Goal: Information Seeking & Learning: Learn about a topic

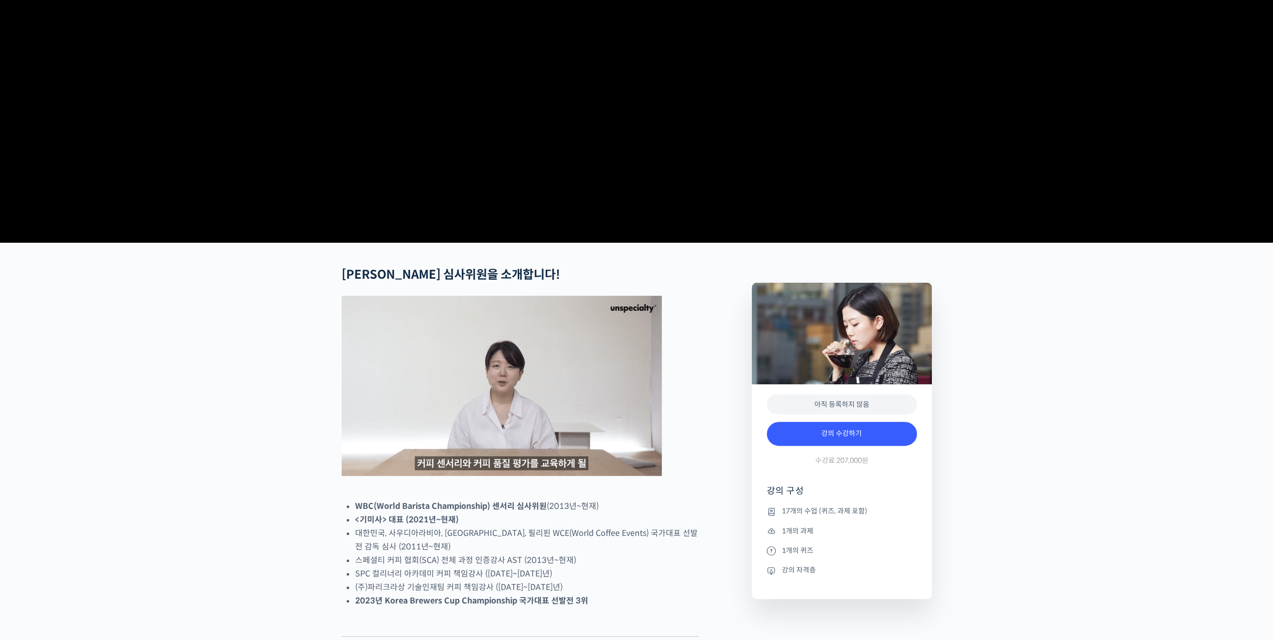
scroll to position [300, 0]
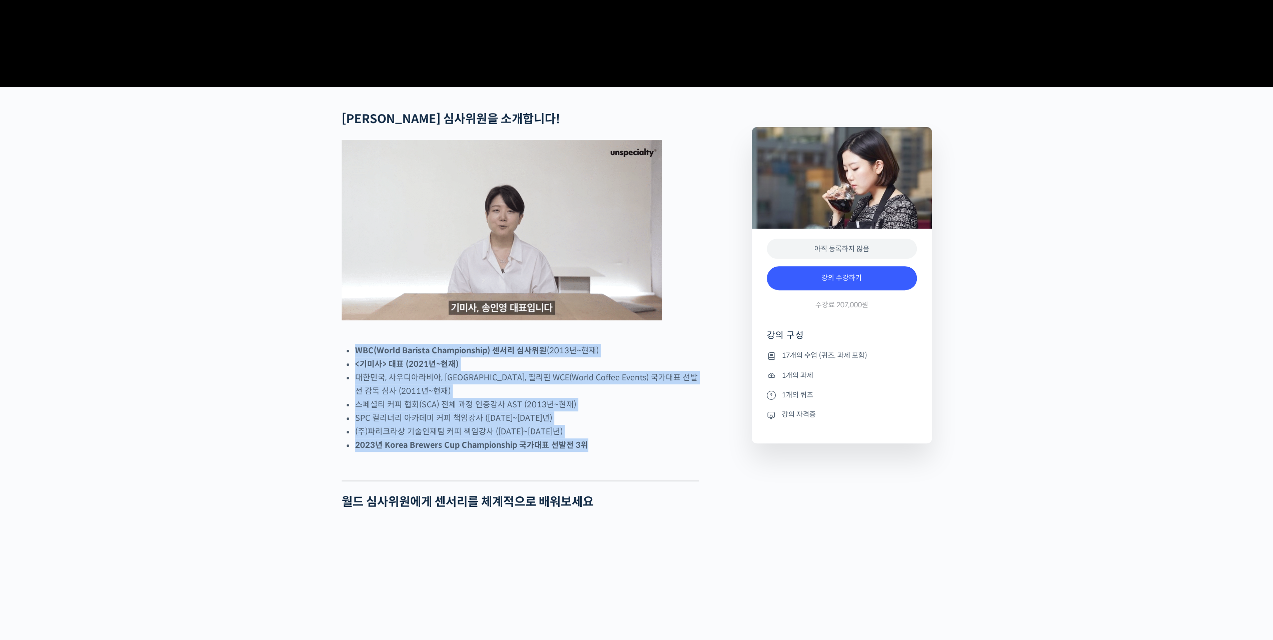
drag, startPoint x: 601, startPoint y: 480, endPoint x: 316, endPoint y: 377, distance: 303.2
click at [382, 356] on strong "WBC(World Barista Championship) 센서리 심사위원" at bounding box center [451, 350] width 192 height 11
drag, startPoint x: 365, startPoint y: 387, endPoint x: 627, endPoint y: 481, distance: 278.5
click at [627, 452] on ul "WBC(World Barista Championship) 센서리 심사위원 (2013년~현재) <기미사> 대표 (2021년~현재) 대한민국, 사…" at bounding box center [527, 398] width 344 height 108
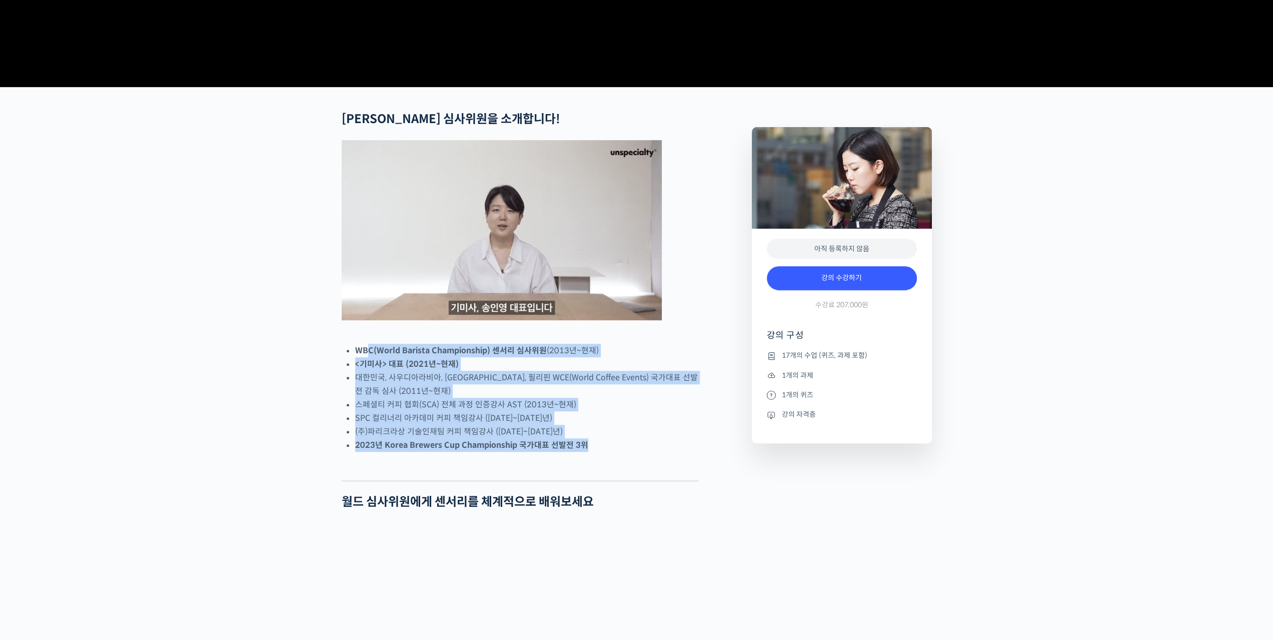
click at [627, 452] on li "2023년 Korea Brewers Cup Championship 국가대표 선발전 3위" at bounding box center [527, 445] width 344 height 14
drag, startPoint x: 621, startPoint y: 484, endPoint x: 353, endPoint y: 385, distance: 286.3
click at [373, 369] on strong "<기미사> 대표 (2021년~현재)" at bounding box center [407, 364] width 104 height 11
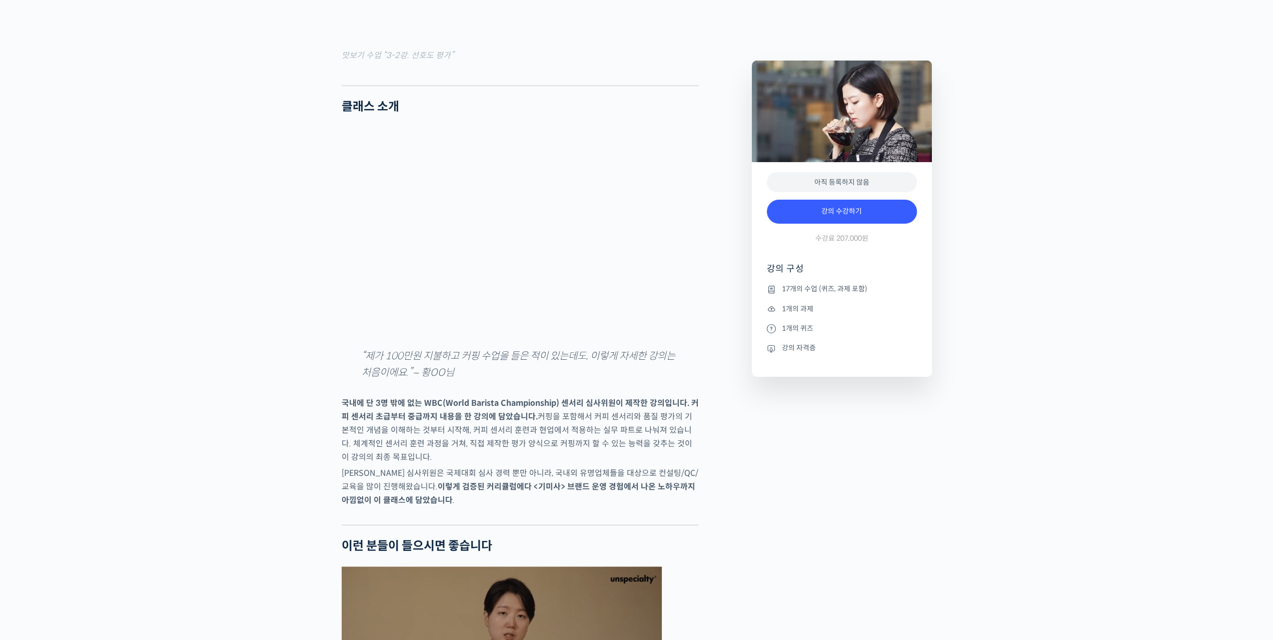
scroll to position [1301, 0]
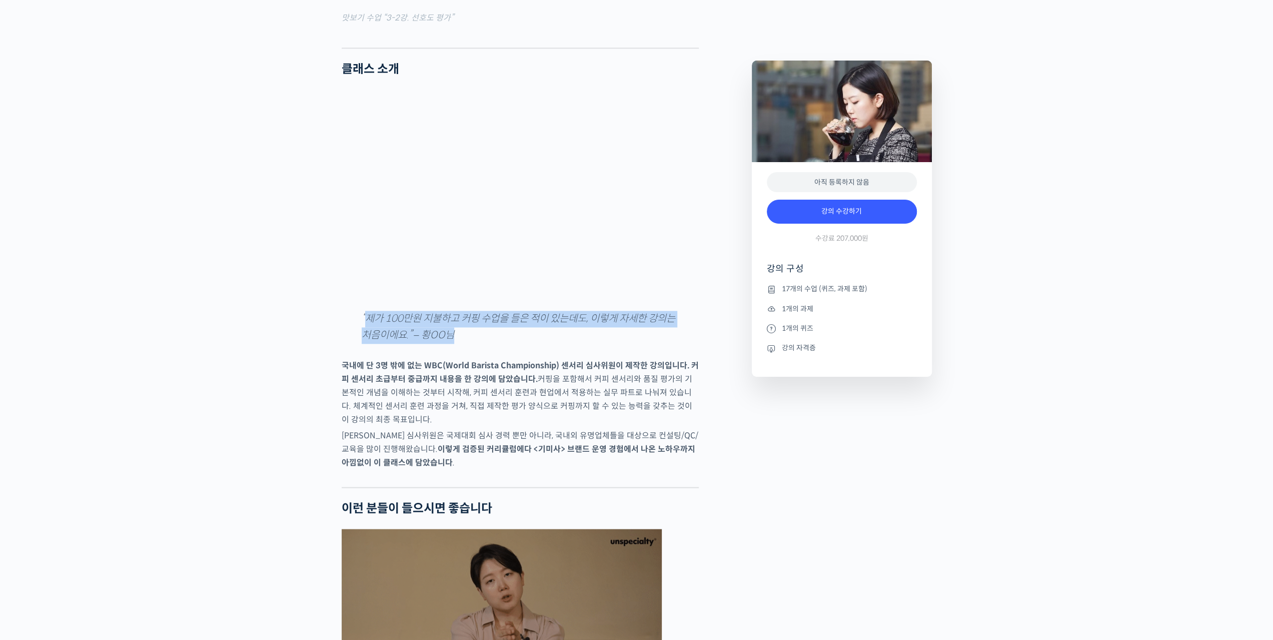
drag, startPoint x: 366, startPoint y: 354, endPoint x: 494, endPoint y: 376, distance: 130.0
click at [494, 343] on p "“제가 100만원 지불하고 커핑 수업을 들은 적이 있는데도, 이렇게 자세한 강의는 처음이에요.” – 황OO님" at bounding box center [520, 327] width 317 height 33
drag, startPoint x: 482, startPoint y: 371, endPoint x: 411, endPoint y: 370, distance: 71.0
click at [369, 343] on p "“제가 100만원 지불하고 커핑 수업을 들은 적이 있는데도, 이렇게 자세한 강의는 처음이에요.” – 황OO님" at bounding box center [520, 327] width 317 height 33
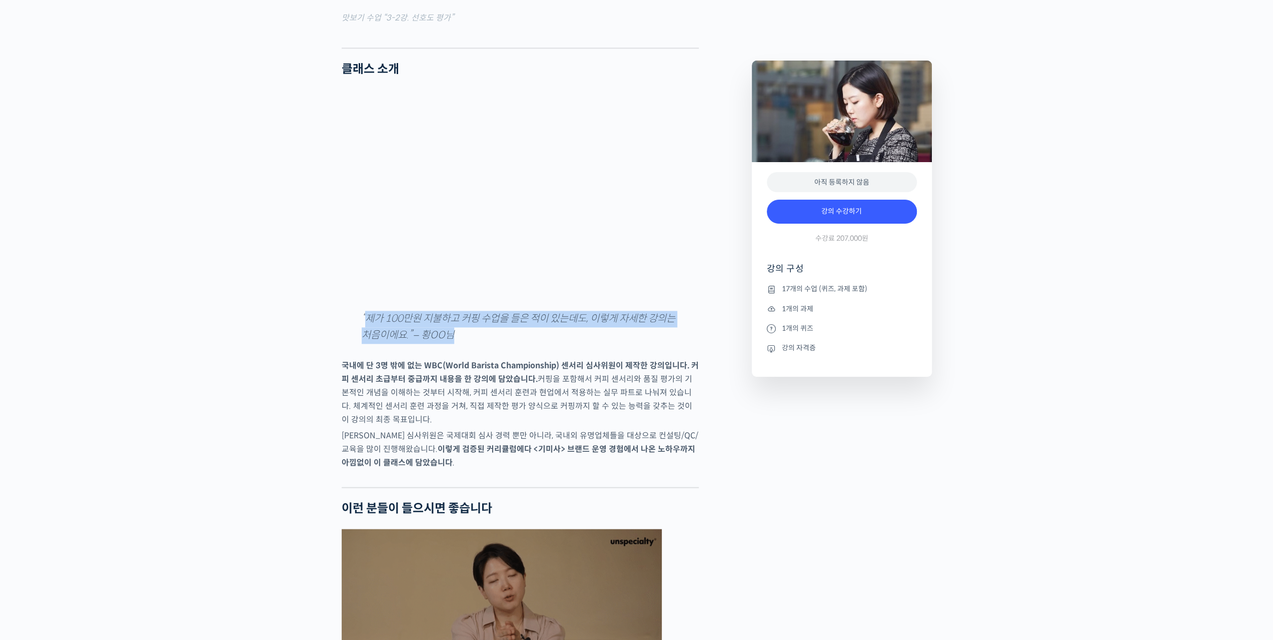
click at [411, 343] on p "“제가 100만원 지불하고 커핑 수업을 들은 적이 있는데도, 이렇게 자세한 강의는 처음이에요.” – 황OO님" at bounding box center [520, 327] width 317 height 33
drag, startPoint x: 380, startPoint y: 366, endPoint x: 475, endPoint y: 375, distance: 96.0
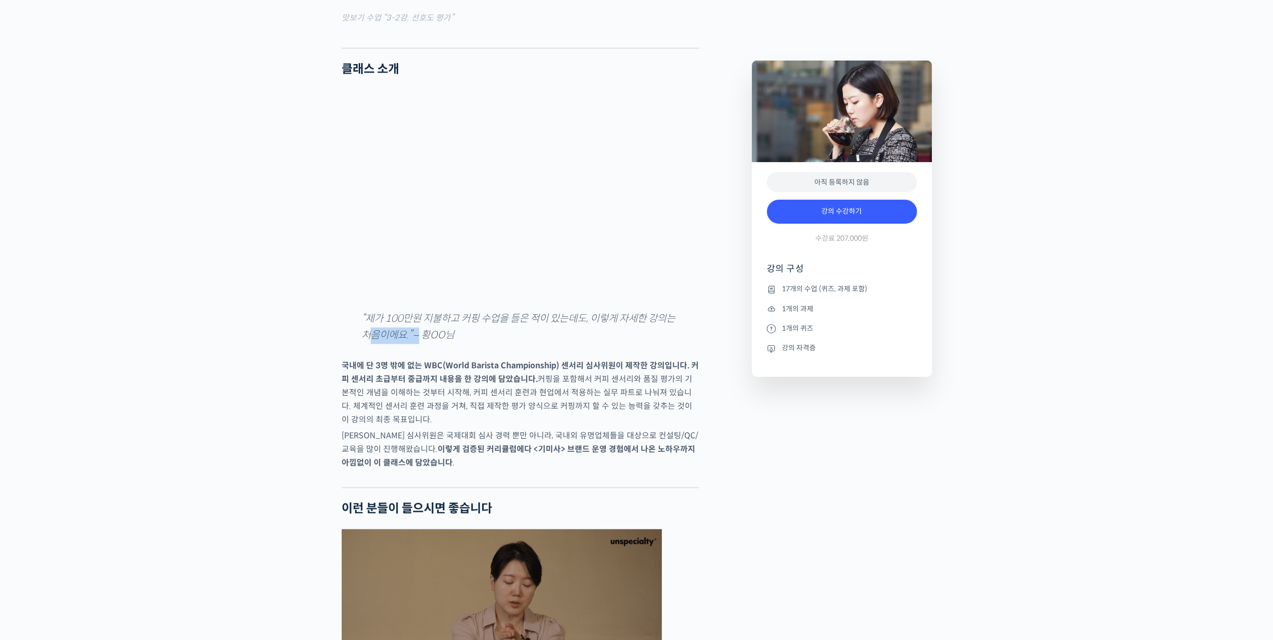
click at [471, 343] on p "“제가 100만원 지불하고 커핑 수업을 들은 적이 있는데도, 이렇게 자세한 강의는 처음이에요.” – 황OO님" at bounding box center [520, 327] width 317 height 33
click at [477, 343] on p "“제가 100만원 지불하고 커핑 수업을 들은 적이 있는데도, 이렇게 자세한 강의는 처음이에요.” – 황OO님" at bounding box center [520, 327] width 317 height 33
click at [466, 384] on strong "국내에 단 3명 밖에 없는 WBC(World Barista Championship) 센서리 심사위원이 제작한 강의입니다. 커피 센서리 초급부터…" at bounding box center [520, 372] width 357 height 24
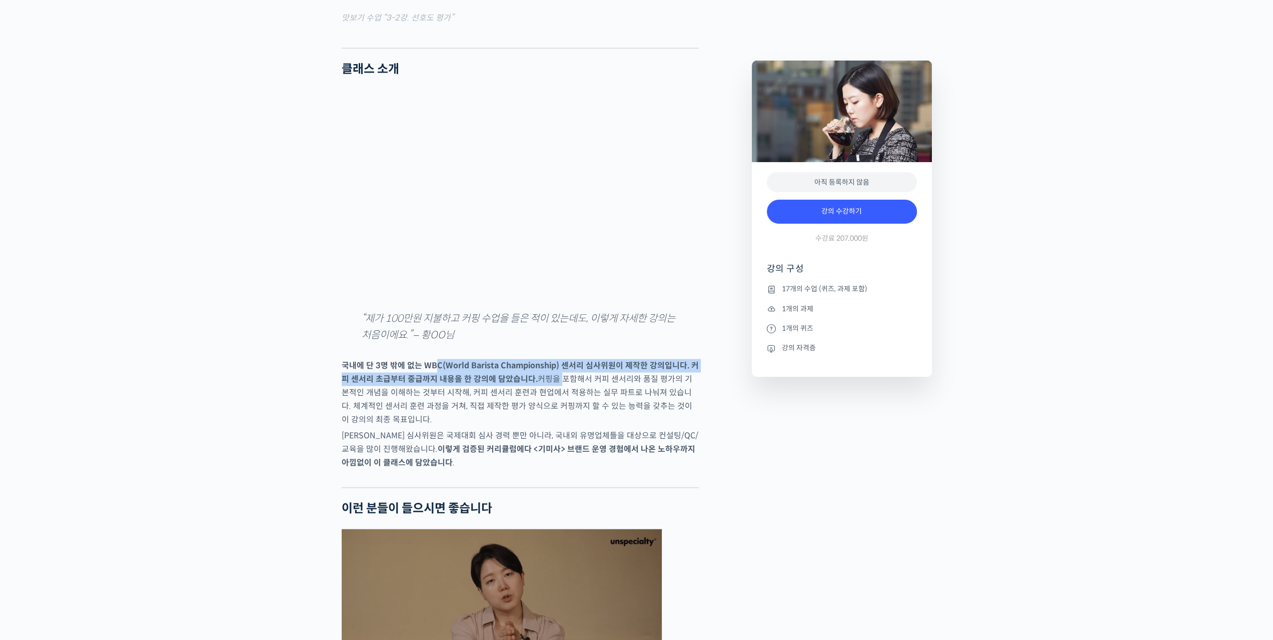
drag, startPoint x: 432, startPoint y: 398, endPoint x: 555, endPoint y: 410, distance: 123.7
click at [555, 410] on p "국내에 단 3명 밖에 없는 WBC(World Barista Championship) 센서리 심사위원이 제작한 강의입니다. 커피 센서리 초급부터…" at bounding box center [520, 393] width 357 height 68
click at [524, 384] on strong "국내에 단 3명 밖에 없는 WBC(World Barista Championship) 센서리 심사위원이 제작한 강의입니다. 커피 센서리 초급부터…" at bounding box center [520, 372] width 357 height 24
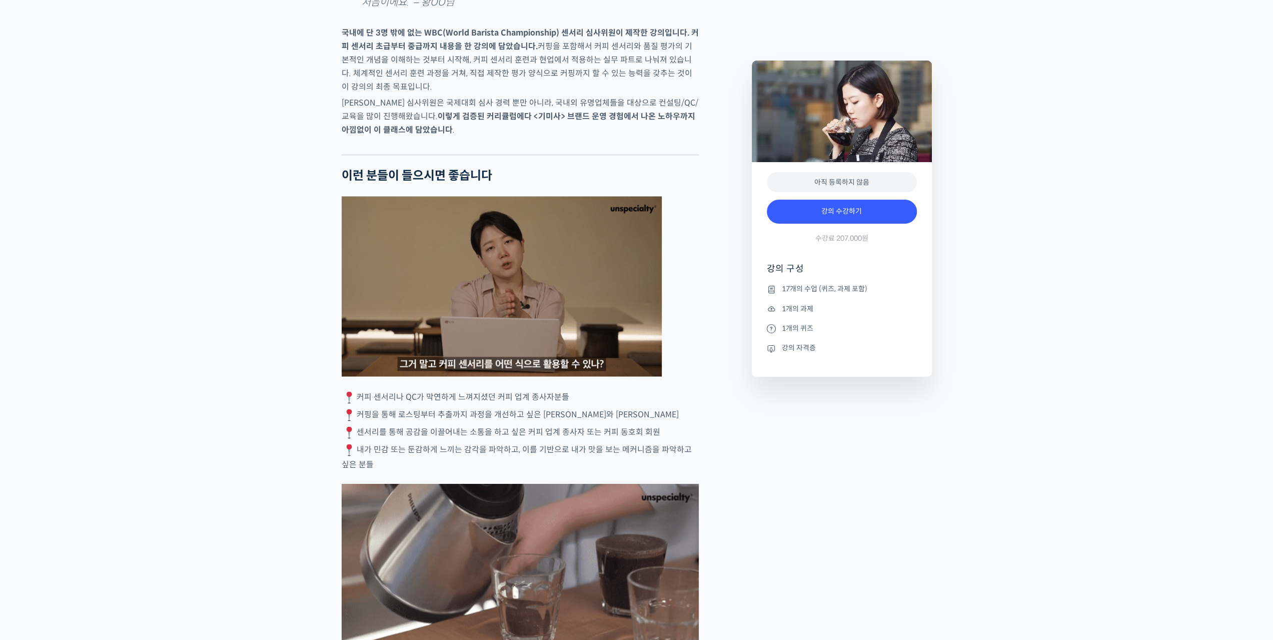
scroll to position [1751, 0]
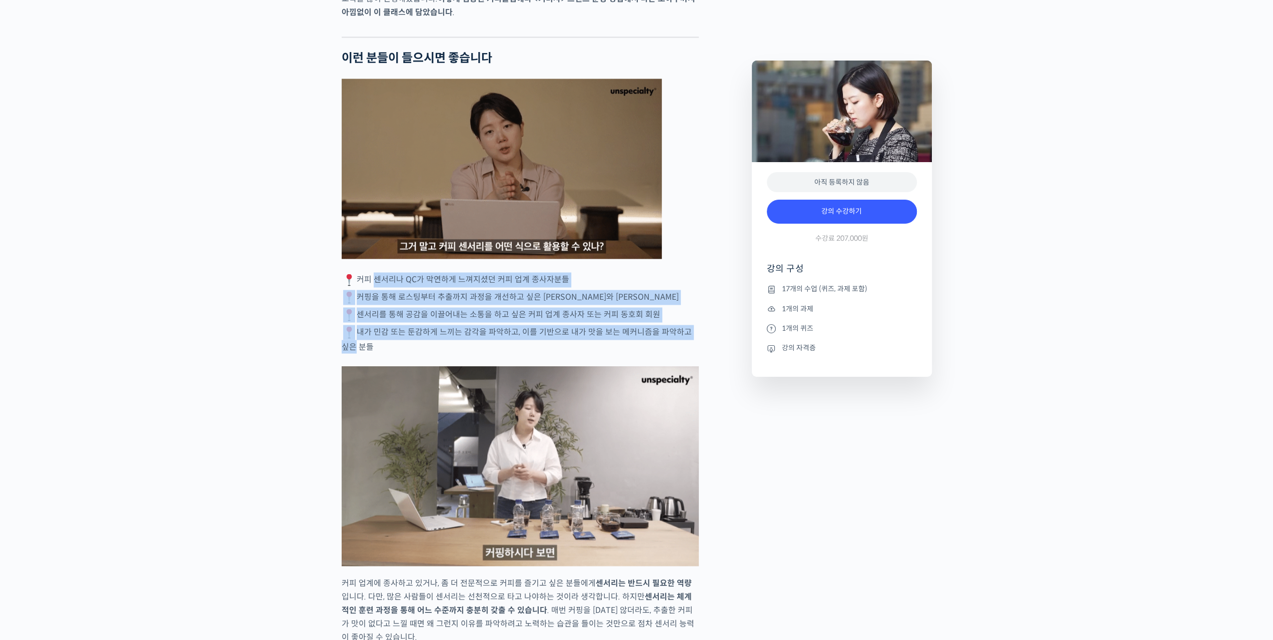
drag, startPoint x: 371, startPoint y: 317, endPoint x: 722, endPoint y: 369, distance: 355.0
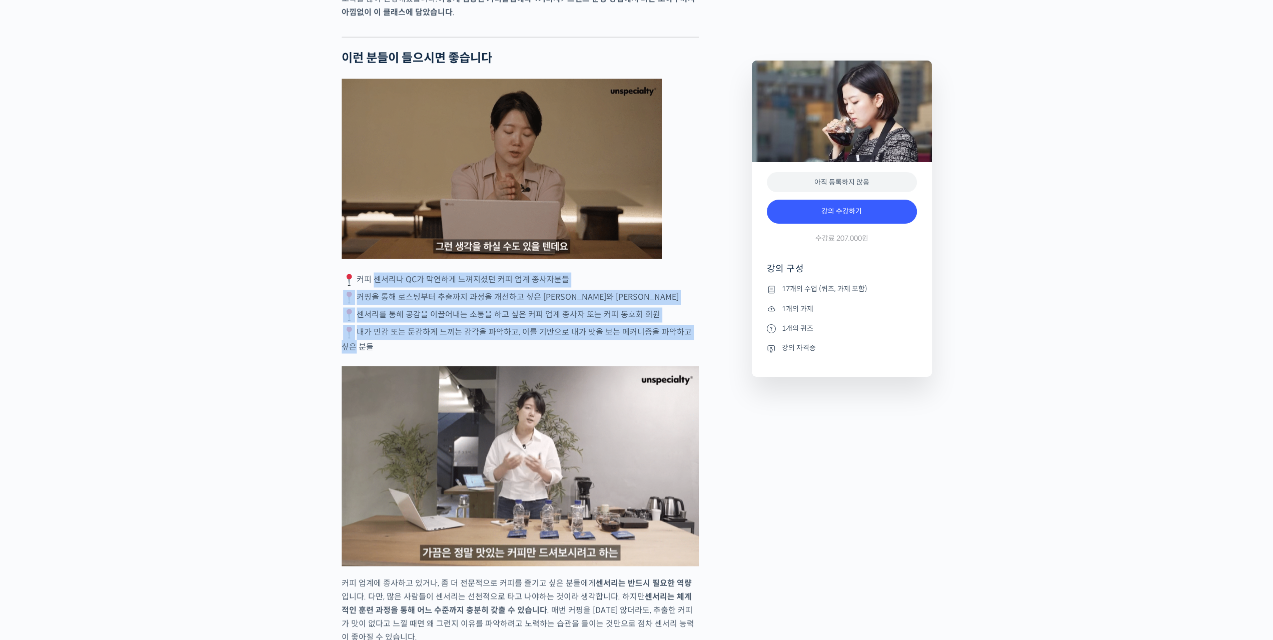
click at [686, 353] on p "내가 민감 또는 둔감하게 느끼는 감각을 파악하고, 이를 기반으로 내가 맛을 보는 메커니즘을 파악하고 싶은 분들" at bounding box center [520, 339] width 357 height 29
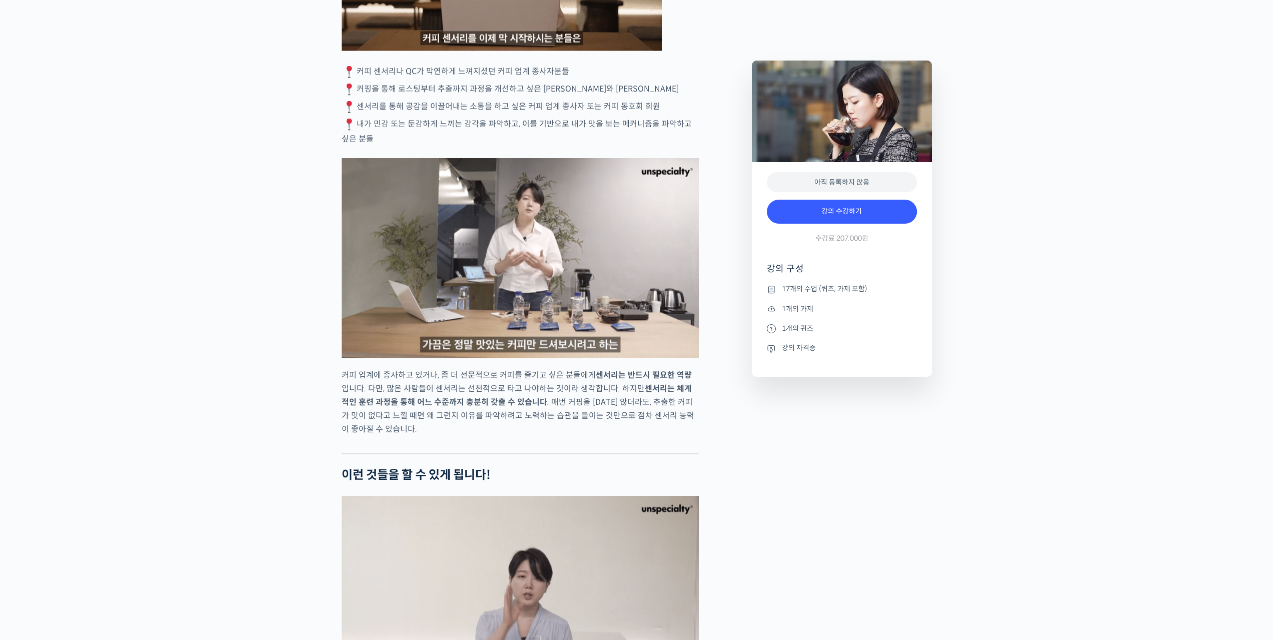
scroll to position [2101, 0]
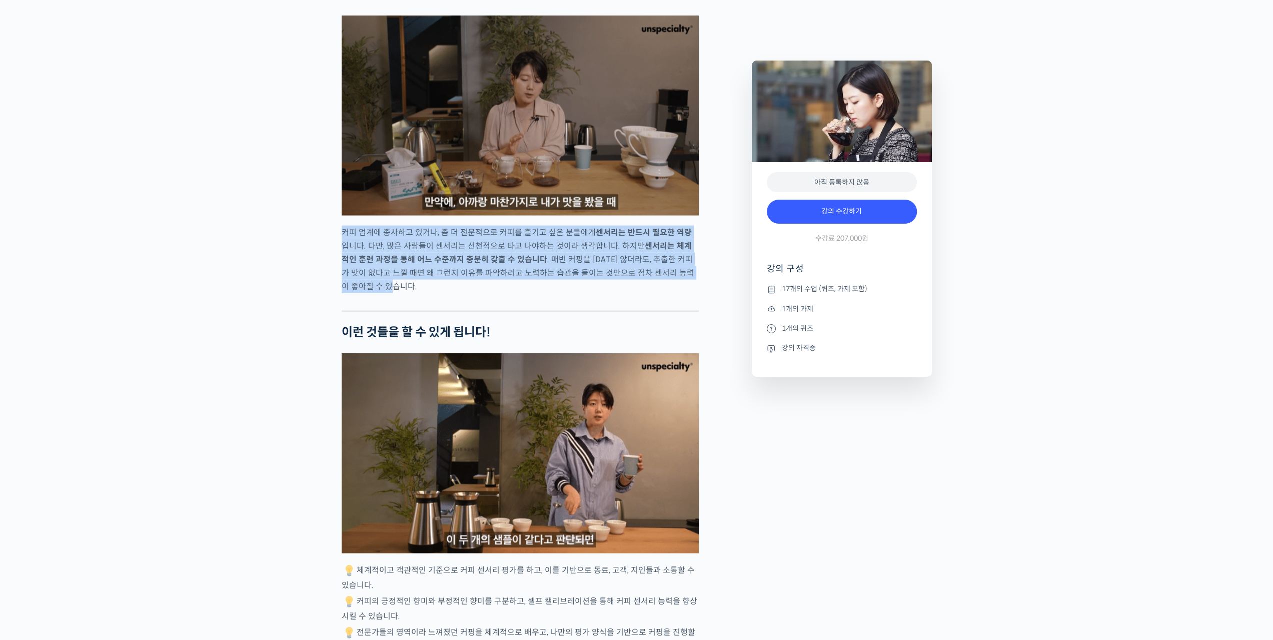
drag, startPoint x: 364, startPoint y: 326, endPoint x: 335, endPoint y: 272, distance: 62.0
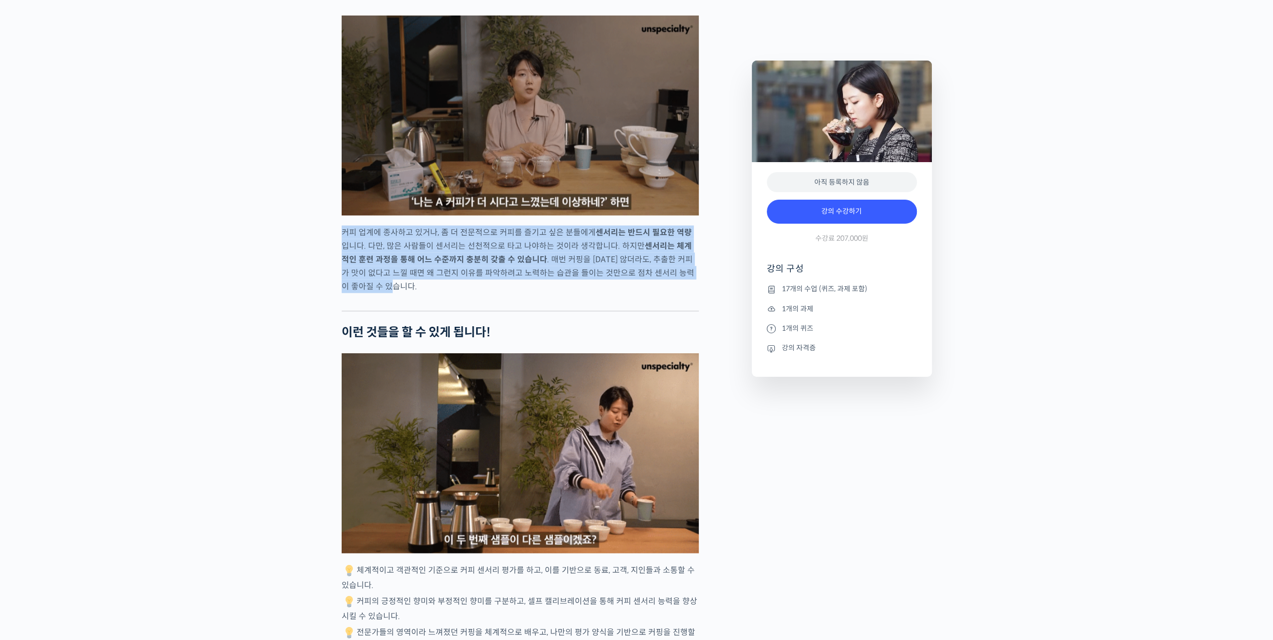
click at [377, 284] on p "커피 업계에 종사하고 있거나, 좀 더 전문적으로 커피를 즐기고 싶은 분들에게 센서리는 반드시 필요한 역량 입니다. 다만, 많은 사람들이 센서리…" at bounding box center [520, 260] width 357 height 68
drag, startPoint x: 351, startPoint y: 272, endPoint x: 375, endPoint y: 322, distance: 54.8
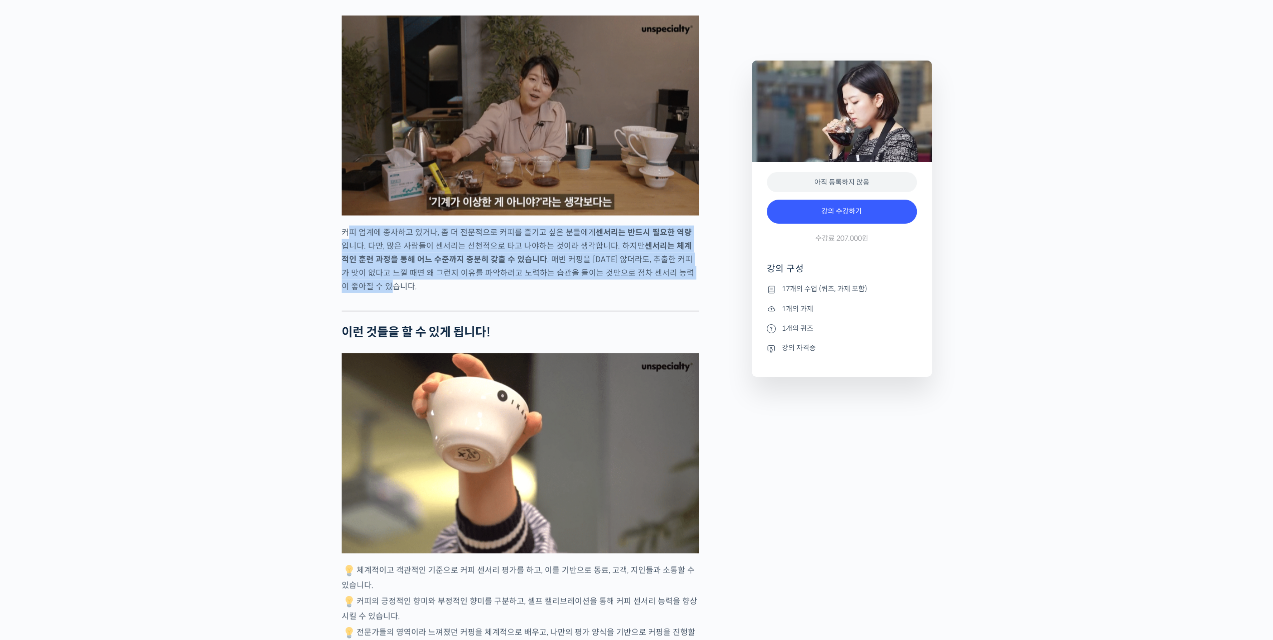
click at [375, 293] on p "커피 업계에 종사하고 있거나, 좀 더 전문적으로 커피를 즐기고 싶은 분들에게 센서리는 반드시 필요한 역량 입니다. 다만, 많은 사람들이 센서리…" at bounding box center [520, 260] width 357 height 68
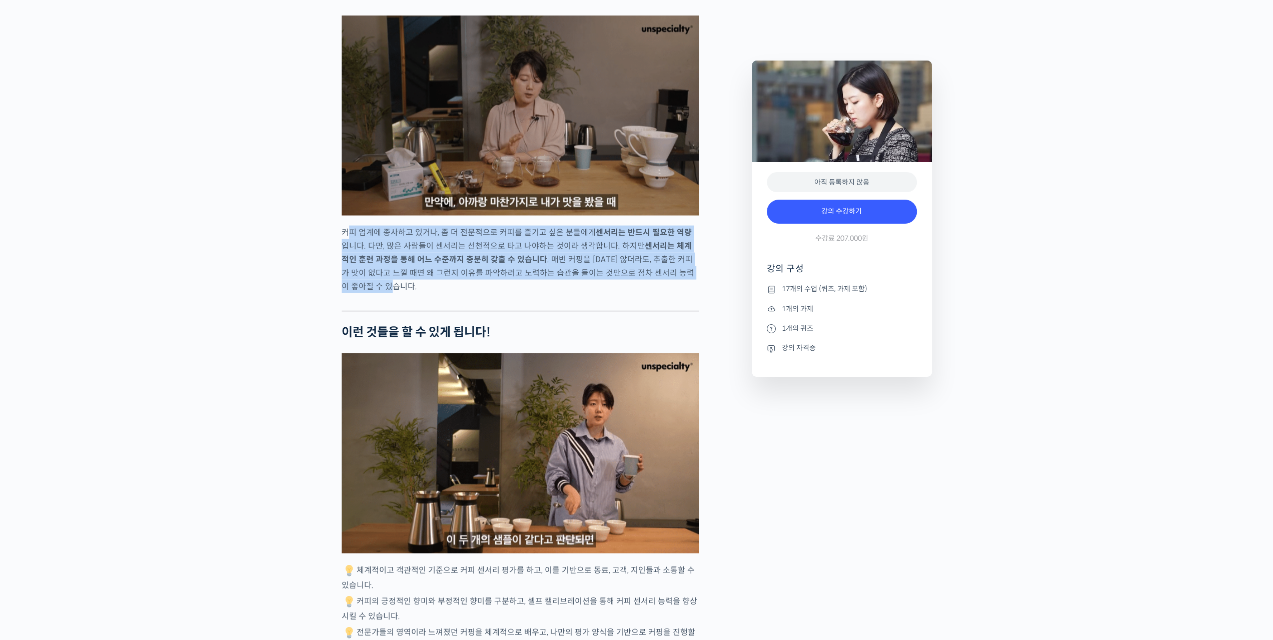
click at [375, 293] on p "커피 업계에 종사하고 있거나, 좀 더 전문적으로 커피를 즐기고 싶은 분들에게 센서리는 반드시 필요한 역량 입니다. 다만, 많은 사람들이 센서리…" at bounding box center [520, 260] width 357 height 68
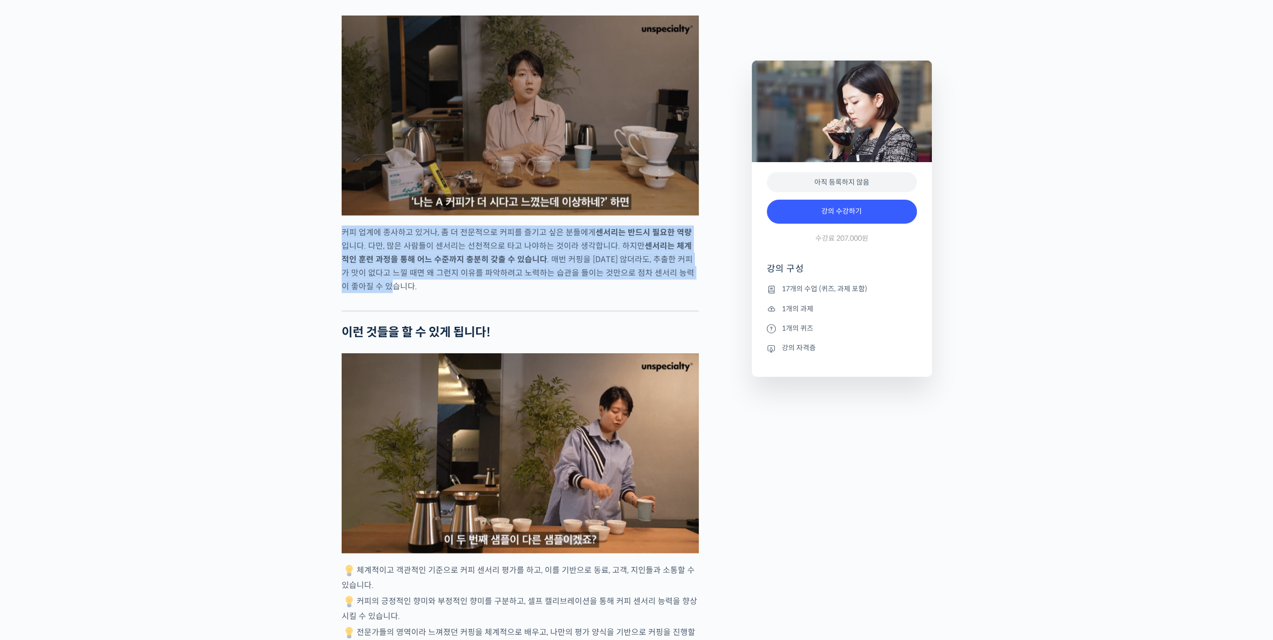
drag, startPoint x: 379, startPoint y: 313, endPoint x: 394, endPoint y: 300, distance: 19.9
click at [394, 265] on strong "센서리는 체계적인 훈련 과정을 통해 어느 수준까지 충분히 갖출 수 있습니다" at bounding box center [517, 253] width 350 height 24
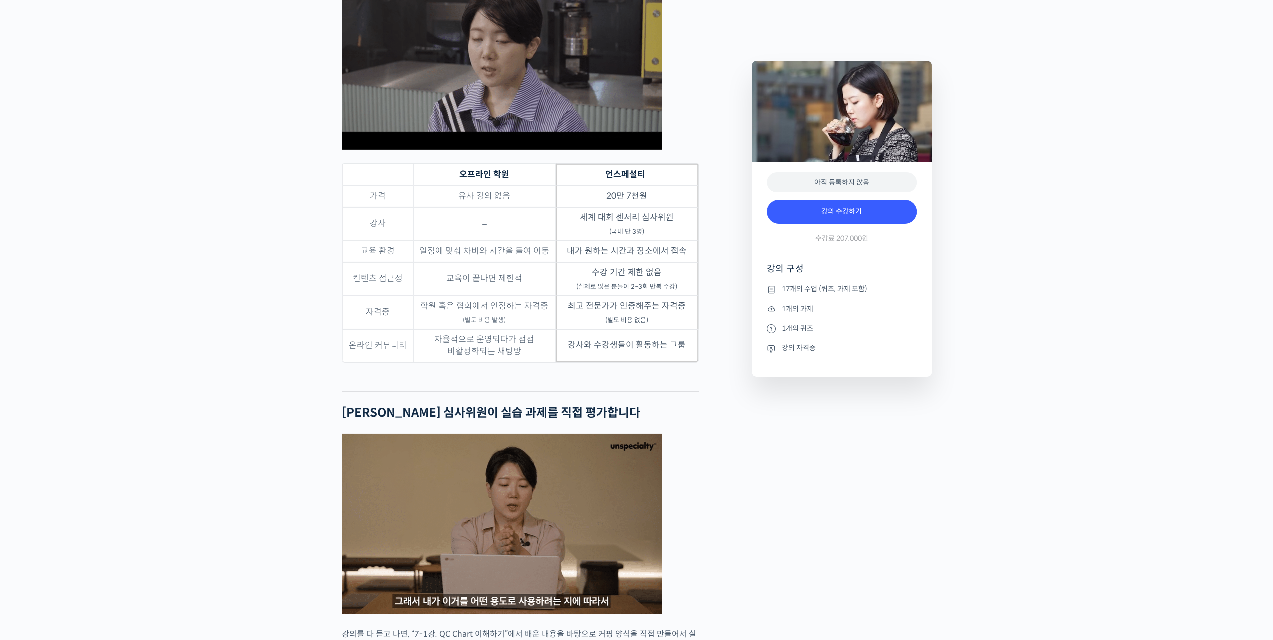
scroll to position [3202, 0]
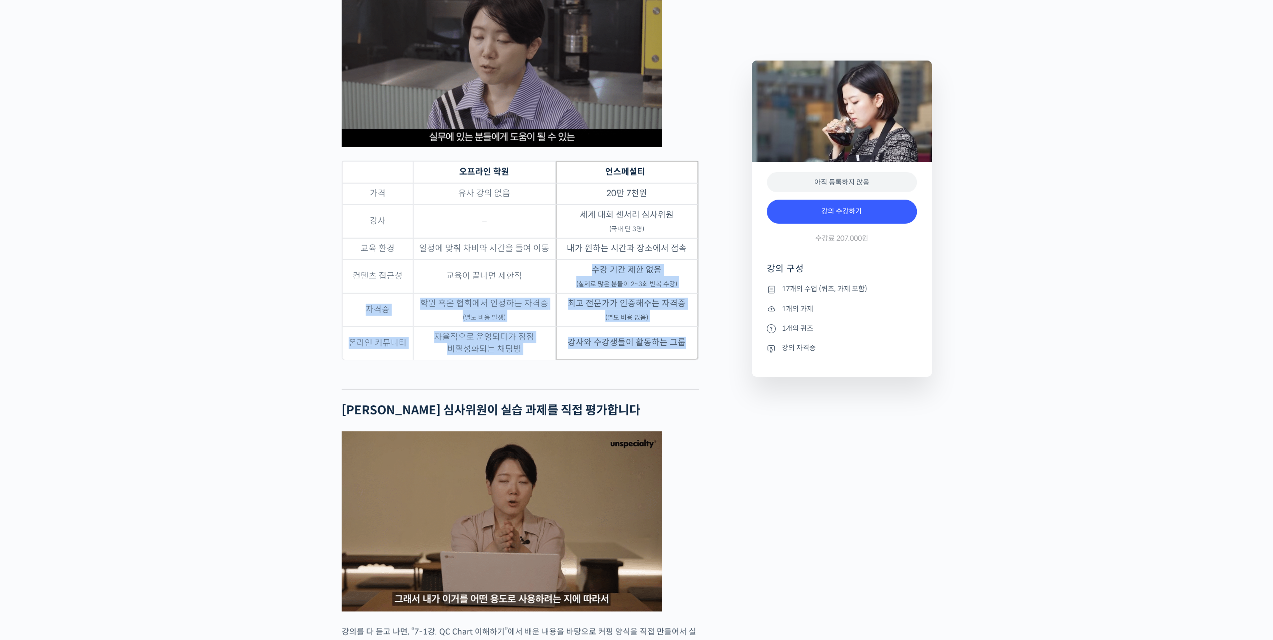
drag, startPoint x: 580, startPoint y: 304, endPoint x: 692, endPoint y: 385, distance: 137.9
click at [692, 360] on tbody "가격 유사 강의 없음 20만 7천원 강사 – 세계 대회 센서리 심사위원 (국내 단 3명) 교육 환경 일정에 맞춰 차비와 시간을 들여 이동 내가…" at bounding box center [520, 271] width 356 height 177
click at [691, 360] on td "강사와 수강생들이 활동하는 그룹" at bounding box center [627, 343] width 143 height 33
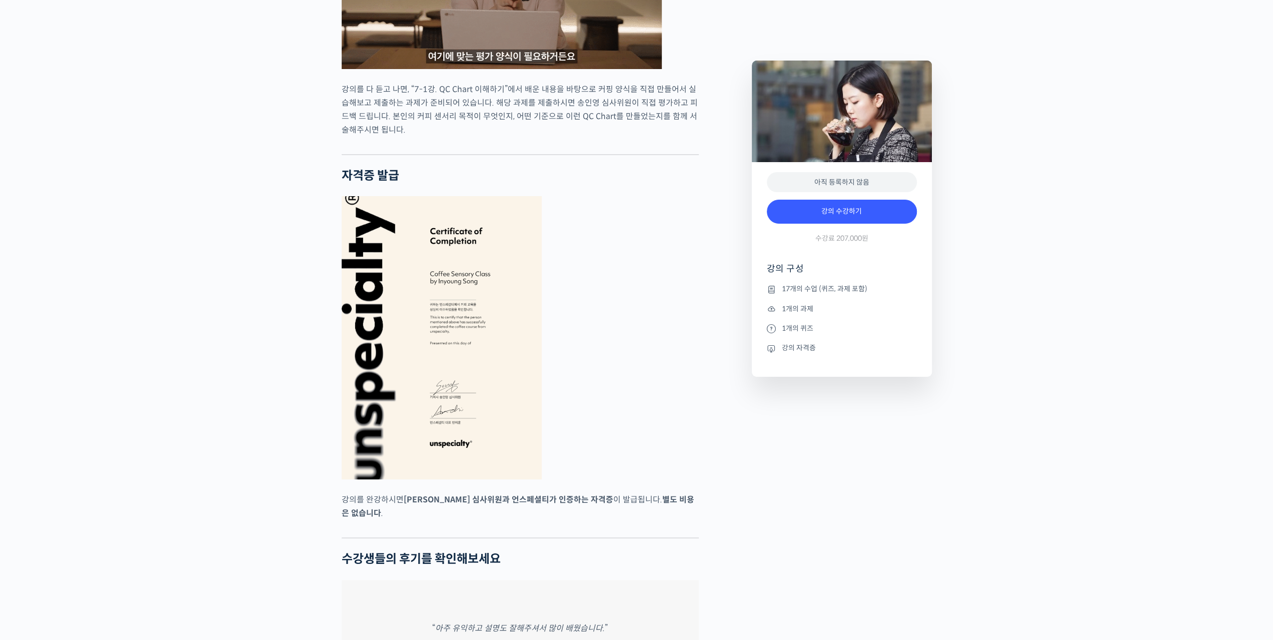
scroll to position [3902, 0]
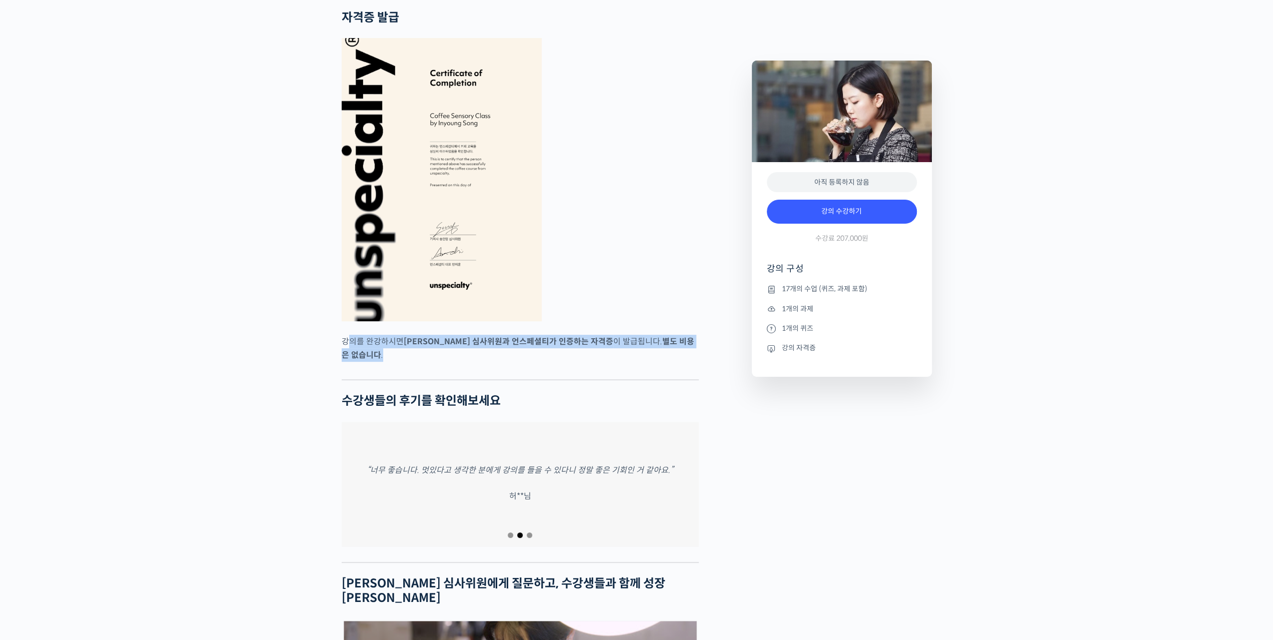
drag, startPoint x: 398, startPoint y: 380, endPoint x: 687, endPoint y: 374, distance: 289.7
click at [687, 362] on p "강의를 완강하시면 송인영 심사위원과 언스페셜티가 인증하는 자격증 이 발급됩니다. 별도 비용은 없습니다 ." at bounding box center [520, 348] width 357 height 27
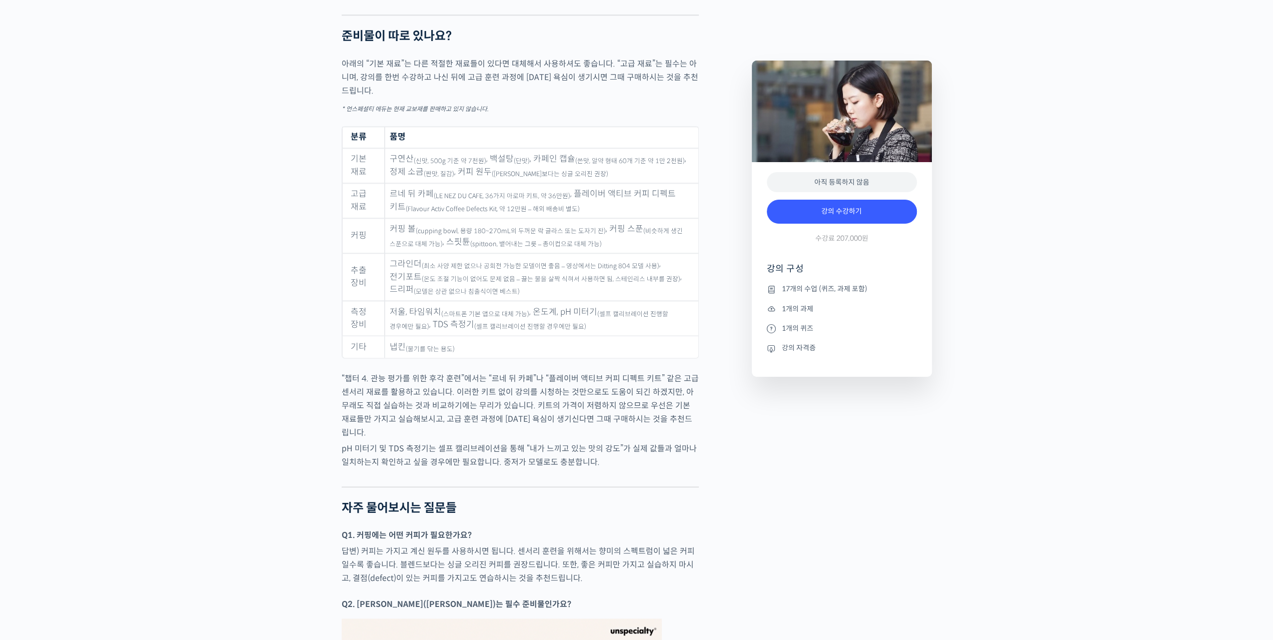
scroll to position [4903, 0]
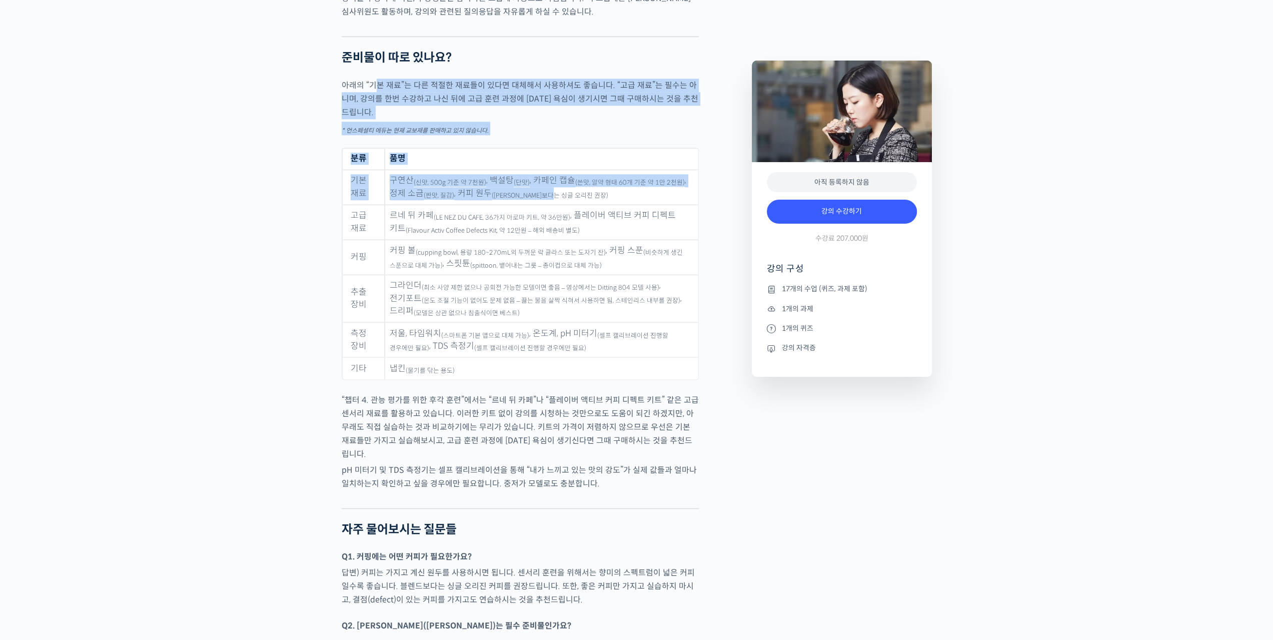
drag, startPoint x: 375, startPoint y: 92, endPoint x: 567, endPoint y: 207, distance: 223.9
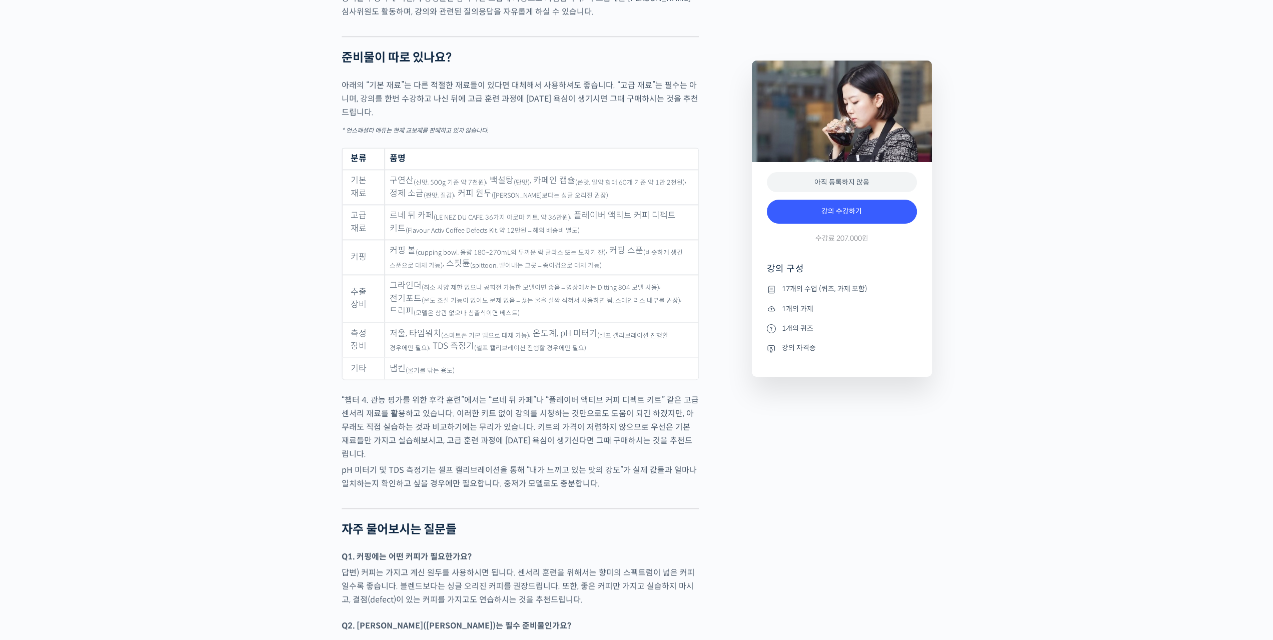
click at [569, 200] on sub "([PERSON_NAME]보다는 싱글 오리진 권장)" at bounding box center [550, 196] width 117 height 8
drag, startPoint x: 575, startPoint y: 196, endPoint x: 395, endPoint y: 194, distance: 179.6
click at [377, 187] on tr "기본 재료 구연산 (신맛, 500g 기준 약 7천원) , 백설탕 (단맛) , 카페인 캡슐 (쓴맛, 알약 형태 60개 기준 약 1만 2천원) ,…" at bounding box center [520, 187] width 356 height 35
click at [399, 197] on td "구연산 (신맛, 500g 기준 약 7천원) , 백설탕 (단맛) , 카페인 캡슐 (쓴맛, 알약 형태 60개 기준 약 1만 2천원) , 정제 소금…" at bounding box center [541, 187] width 313 height 35
drag, startPoint x: 390, startPoint y: 221, endPoint x: 569, endPoint y: 241, distance: 180.2
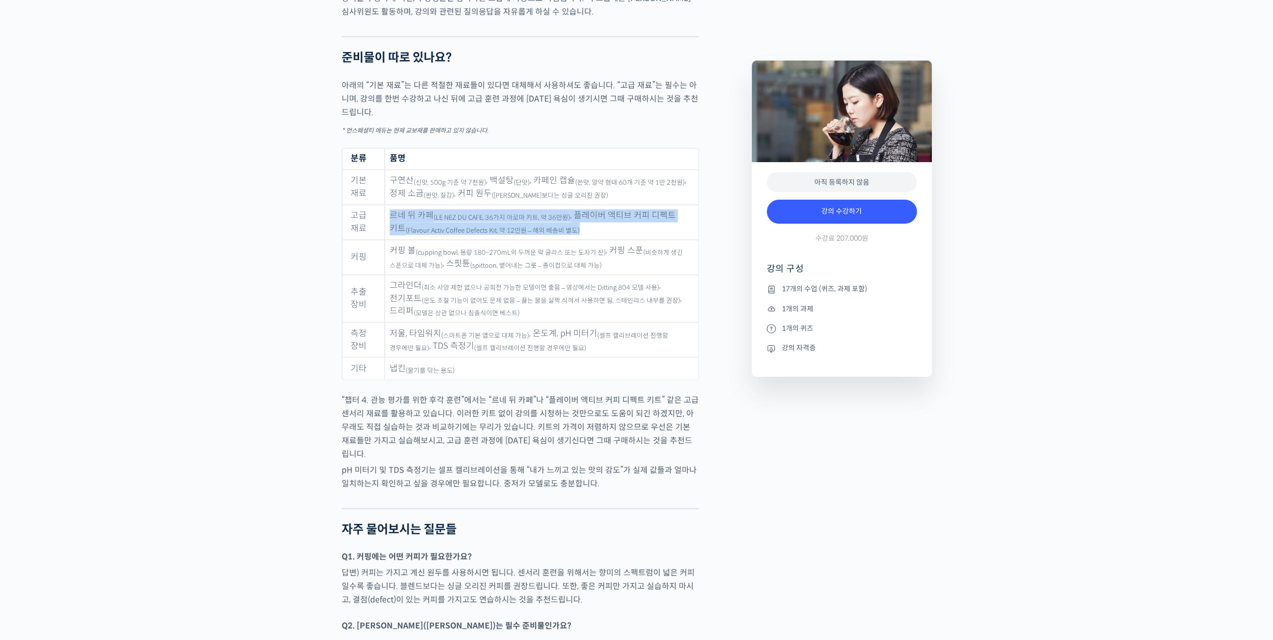
click at [569, 240] on td "르네 뒤 카페 (LE NEZ DU CAFE, 36가지 아로마 키트, 약 36만원) , 플레이버 액티브 커피 디펙트 키트 (Flavour Act…" at bounding box center [541, 222] width 313 height 35
drag, startPoint x: 567, startPoint y: 235, endPoint x: 445, endPoint y: 224, distance: 122.5
click at [371, 220] on tr "고급 재료 르네 뒤 카페 (LE NEZ DU CAFE, 36가지 아로마 키트, 약 36만원) , 플레이버 액티브 커피 디펙트 키트 (Flavo…" at bounding box center [520, 222] width 356 height 35
click at [461, 222] on sub "(LE NEZ DU CAFE, 36가지 아로마 키트, 약 36만원)" at bounding box center [502, 218] width 137 height 8
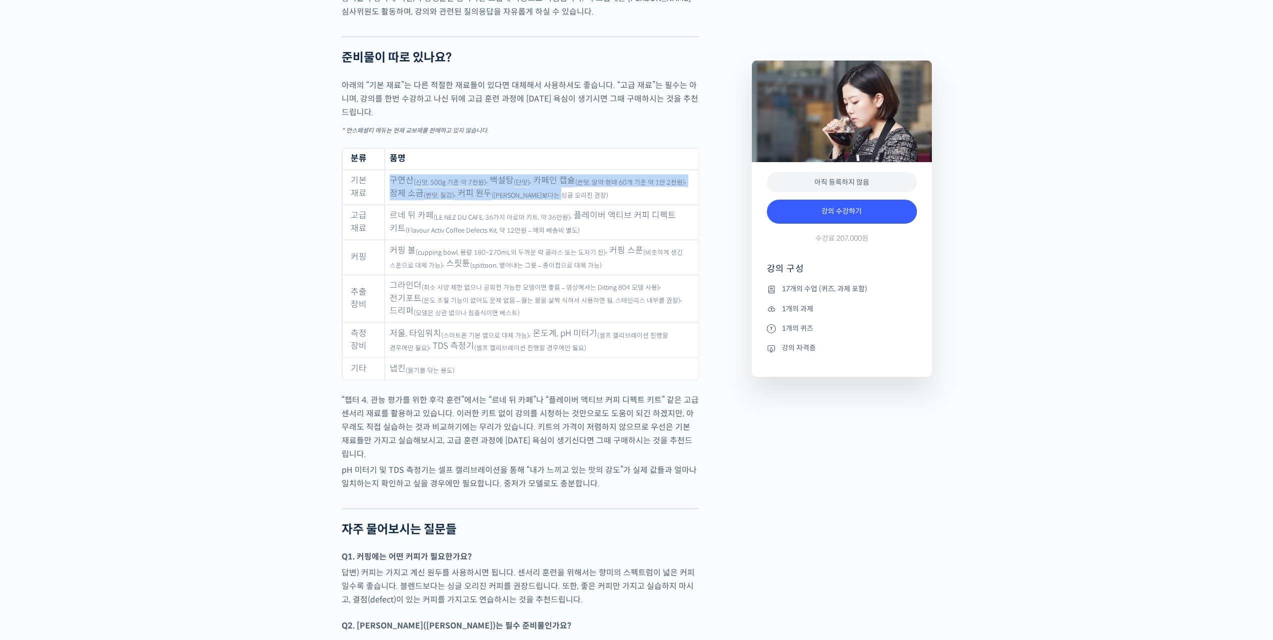
drag, startPoint x: 584, startPoint y: 205, endPoint x: 386, endPoint y: 183, distance: 199.3
click at [386, 183] on td "구연산 (신맛, 500g 기준 약 7천원) , 백설탕 (단맛) , 카페인 캡슐 (쓴맛, 알약 형태 60개 기준 약 1만 2천원) , 정제 소금…" at bounding box center [541, 187] width 313 height 35
click at [481, 200] on td "구연산 (신맛, 500g 기준 약 7천원) , 백설탕 (단맛) , 카페인 캡슐 (쓴맛, 알약 형태 60개 기준 약 1만 2천원) , 정제 소금…" at bounding box center [541, 187] width 313 height 35
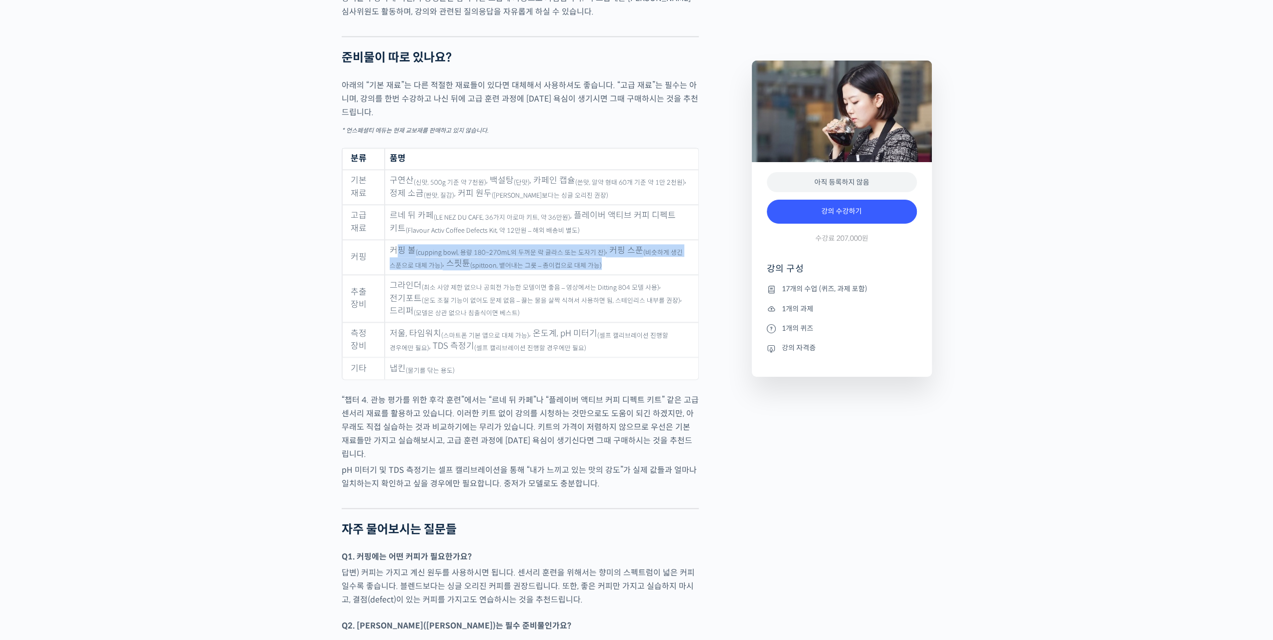
drag, startPoint x: 418, startPoint y: 252, endPoint x: 637, endPoint y: 270, distance: 219.8
click at [637, 270] on td "커핑 볼 (cupping bowl, 용량 180~270mL의 두꺼운 락 글라스 또는 도자기 잔) , 커핑 스푼 (비슷하게 생긴 스푼으로 대체 …" at bounding box center [541, 257] width 313 height 35
click at [635, 270] on td "커핑 볼 (cupping bowl, 용량 180~270mL의 두꺼운 락 글라스 또는 도자기 잔) , 커핑 스푼 (비슷하게 생긴 스푼으로 대체 …" at bounding box center [541, 257] width 313 height 35
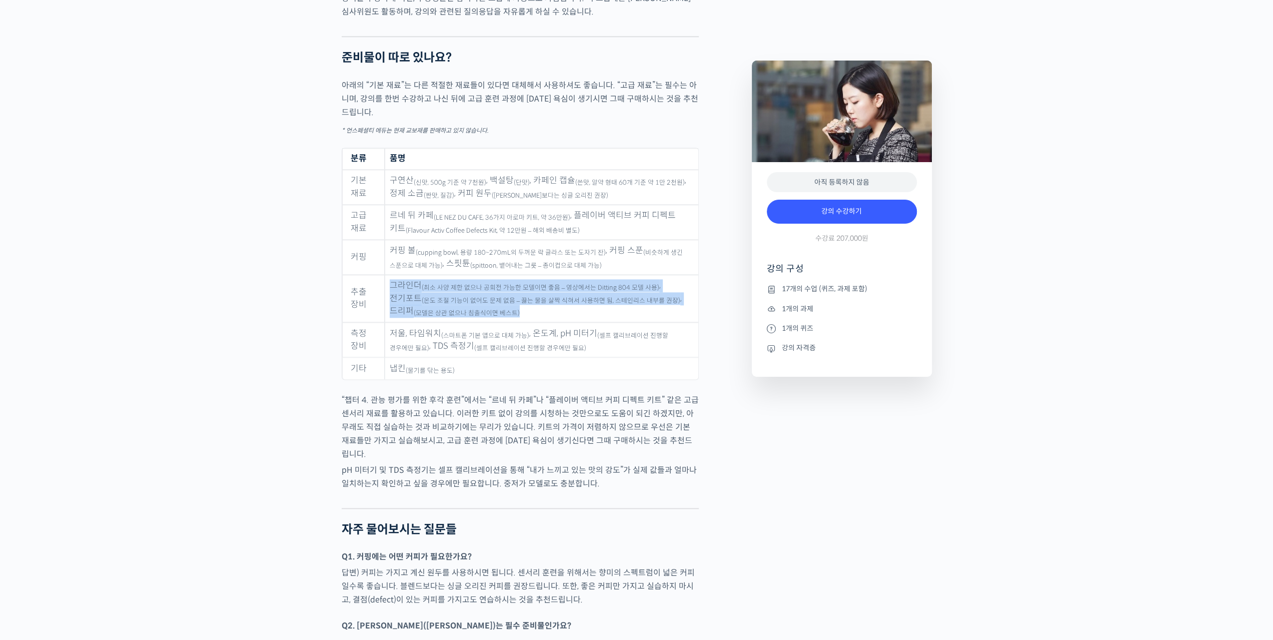
drag, startPoint x: 482, startPoint y: 317, endPoint x: 385, endPoint y: 286, distance: 101.3
click at [385, 286] on td "그라인더 (최소 사양 제한 없으나 공회전 가능한 모델이면 좋음 – 영상에서는 Ditting 804 모델 사용) , 전기포트 (온도 조절 기능이…" at bounding box center [541, 299] width 313 height 48
click at [452, 292] on sub "(최소 사양 제한 없으나 공회전 가능한 모델이면 좋음 – 영상에서는 Ditting 804 모델 사용)" at bounding box center [541, 288] width 238 height 8
drag, startPoint x: 465, startPoint y: 316, endPoint x: 386, endPoint y: 294, distance: 82.1
click at [386, 294] on td "그라인더 (최소 사양 제한 없으나 공회전 가능한 모델이면 좋음 – 영상에서는 Ditting 804 모델 사용) , 전기포트 (온도 조절 기능이…" at bounding box center [541, 299] width 313 height 48
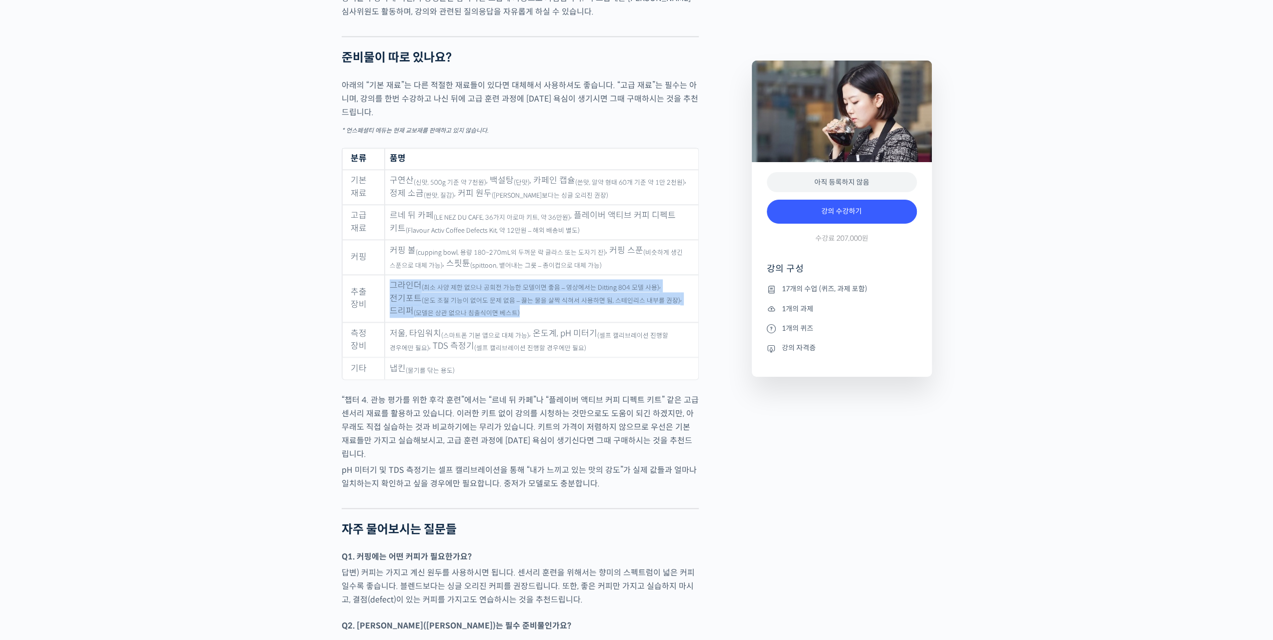
click at [468, 298] on td "그라인더 (최소 사양 제한 없으나 공회전 가능한 모델이면 좋음 – 영상에서는 Ditting 804 모델 사용) , 전기포트 (온도 조절 기능이…" at bounding box center [541, 299] width 313 height 48
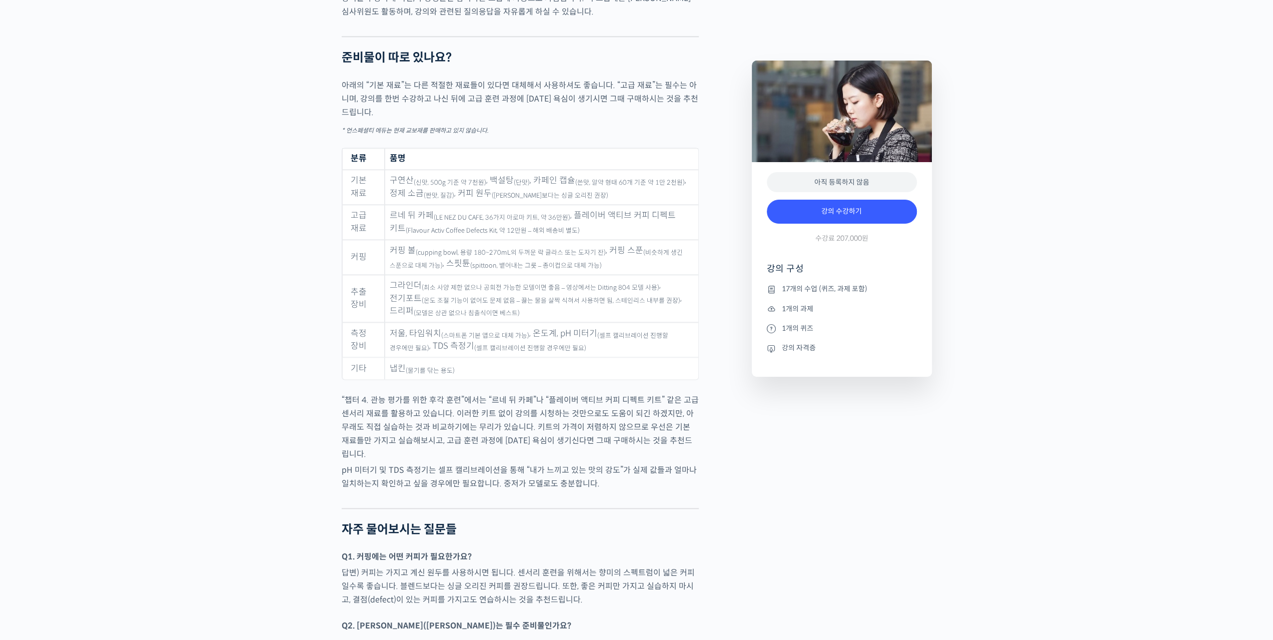
click at [490, 292] on sub "(최소 사양 제한 없으나 공회전 가능한 모델이면 좋음 – 영상에서는 Ditting 804 모델 사용)" at bounding box center [541, 288] width 238 height 8
drag, startPoint x: 480, startPoint y: 294, endPoint x: 530, endPoint y: 322, distance: 57.3
click at [532, 321] on td "그라인더 (최소 사양 제한 없으나 공회전 가능한 모델이면 좋음 – 영상에서는 Ditting 804 모델 사용) , 전기포트 (온도 조절 기능이…" at bounding box center [541, 299] width 313 height 48
click at [525, 322] on td "그라인더 (최소 사양 제한 없으나 공회전 가능한 모델이면 좋음 – 영상에서는 Ditting 804 모델 사용) , 전기포트 (온도 조절 기능이…" at bounding box center [541, 299] width 313 height 48
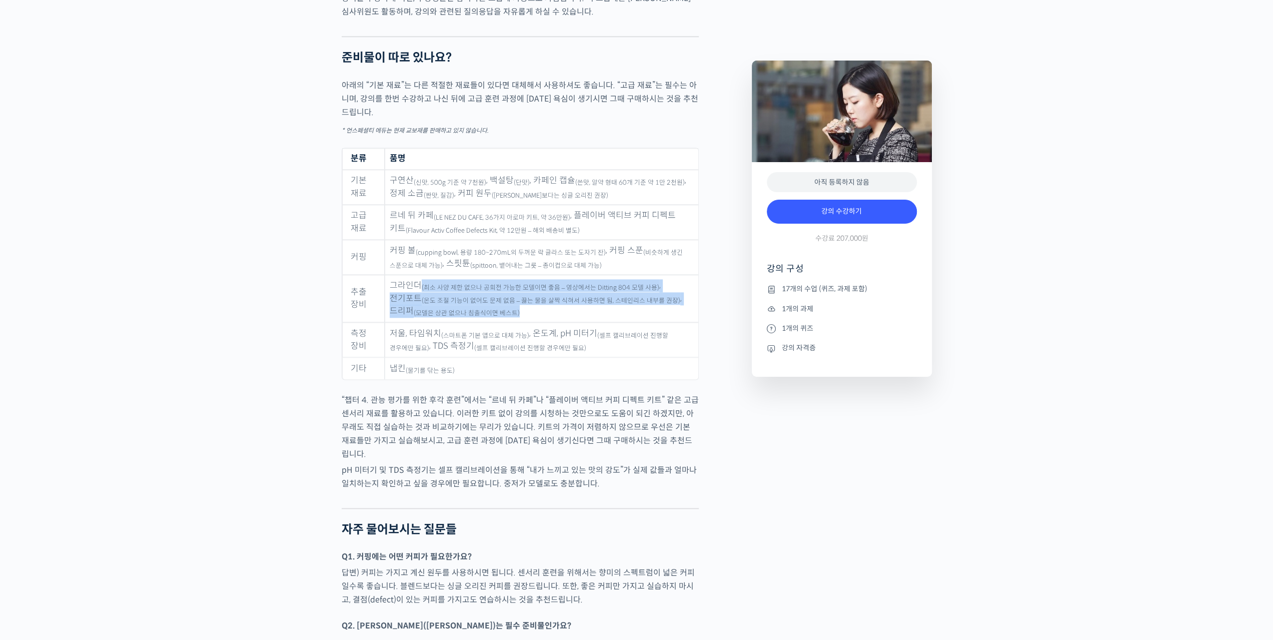
drag, startPoint x: 490, startPoint y: 318, endPoint x: 420, endPoint y: 290, distance: 74.8
click at [420, 290] on td "그라인더 (최소 사양 제한 없으나 공회전 가능한 모델이면 좋음 – 영상에서는 Ditting 804 모델 사용) , 전기포트 (온도 조절 기능이…" at bounding box center [541, 299] width 313 height 48
click at [486, 300] on td "그라인더 (최소 사양 제한 없으나 공회전 가능한 모델이면 좋음 – 영상에서는 Ditting 804 모델 사용) , 전기포트 (온도 조절 기능이…" at bounding box center [541, 299] width 313 height 48
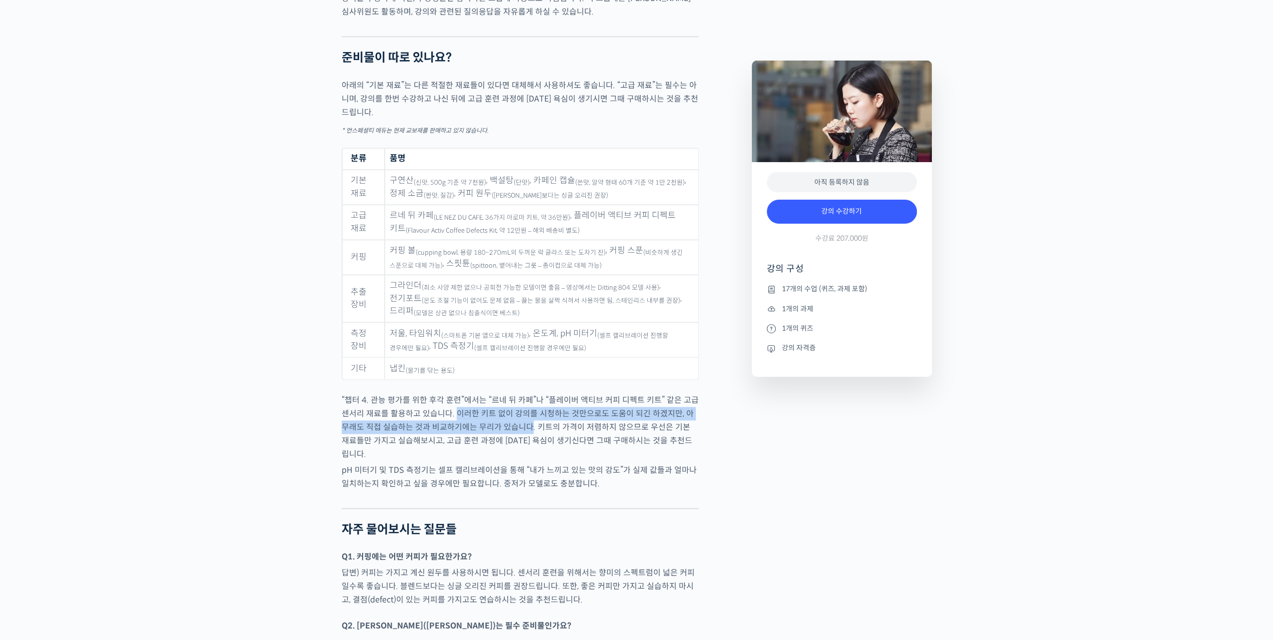
drag, startPoint x: 456, startPoint y: 417, endPoint x: 519, endPoint y: 428, distance: 63.4
click at [519, 428] on p "“챕터 4. 관능 평가를 위한 후각 훈련”에서는 “르네 뒤 카페”나 “플레이버 액티브 커피 디펙트 키트” 같은 고급 센서리 재료를 활용하고 있…" at bounding box center [520, 427] width 357 height 68
click at [510, 431] on p "“챕터 4. 관능 평가를 위한 후각 훈련”에서는 “르네 뒤 카페”나 “플레이버 액티브 커피 디펙트 키트” 같은 고급 센서리 재료를 활용하고 있…" at bounding box center [520, 427] width 357 height 68
click at [501, 432] on p "“챕터 4. 관능 평가를 위한 후각 훈련”에서는 “르네 뒤 카페”나 “플레이버 액티브 커피 디펙트 키트” 같은 고급 센서리 재료를 활용하고 있…" at bounding box center [520, 427] width 357 height 68
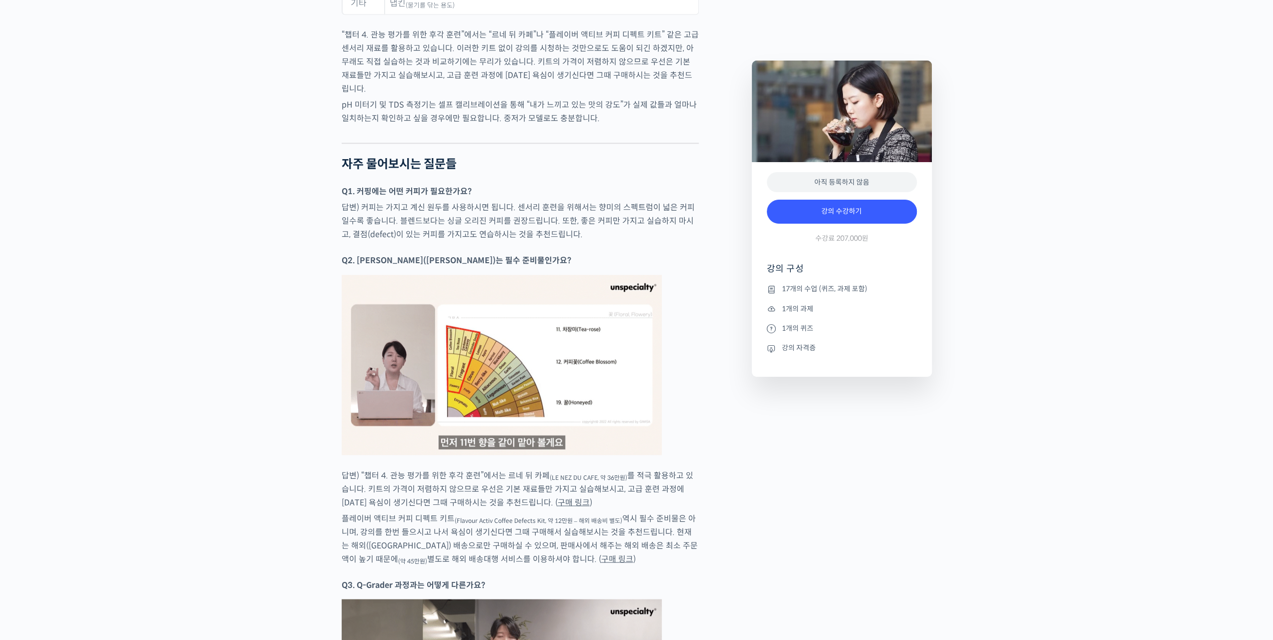
scroll to position [5353, 0]
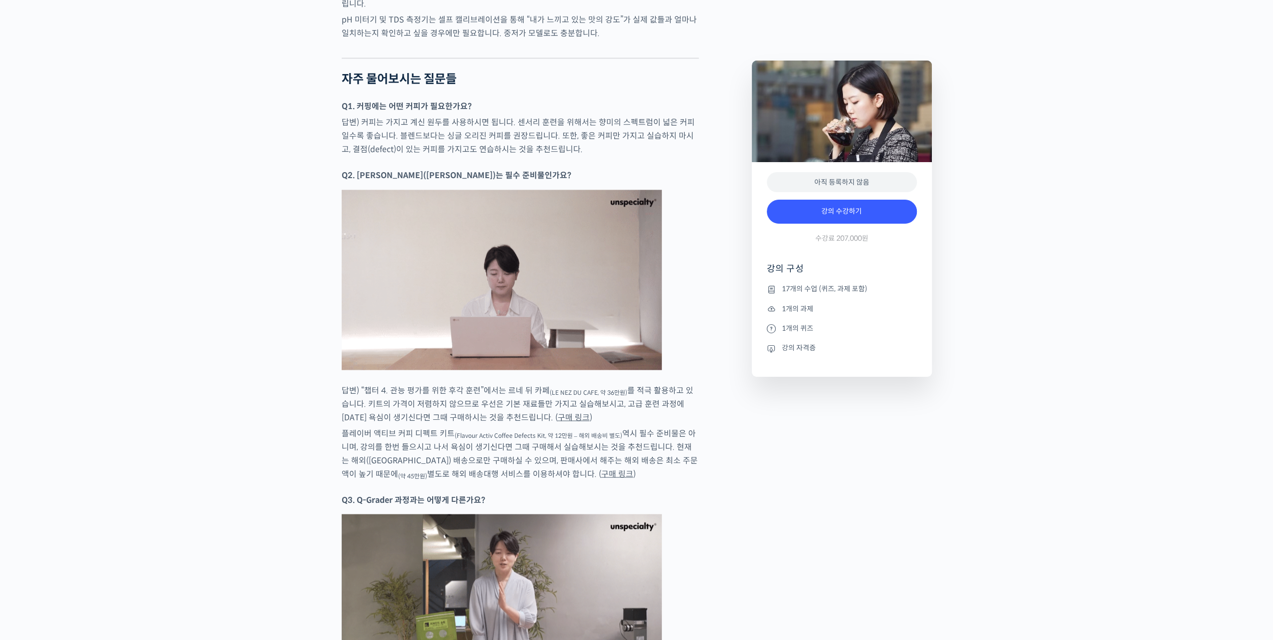
click at [601, 468] on link "구매 링크" at bounding box center [617, 473] width 32 height 11
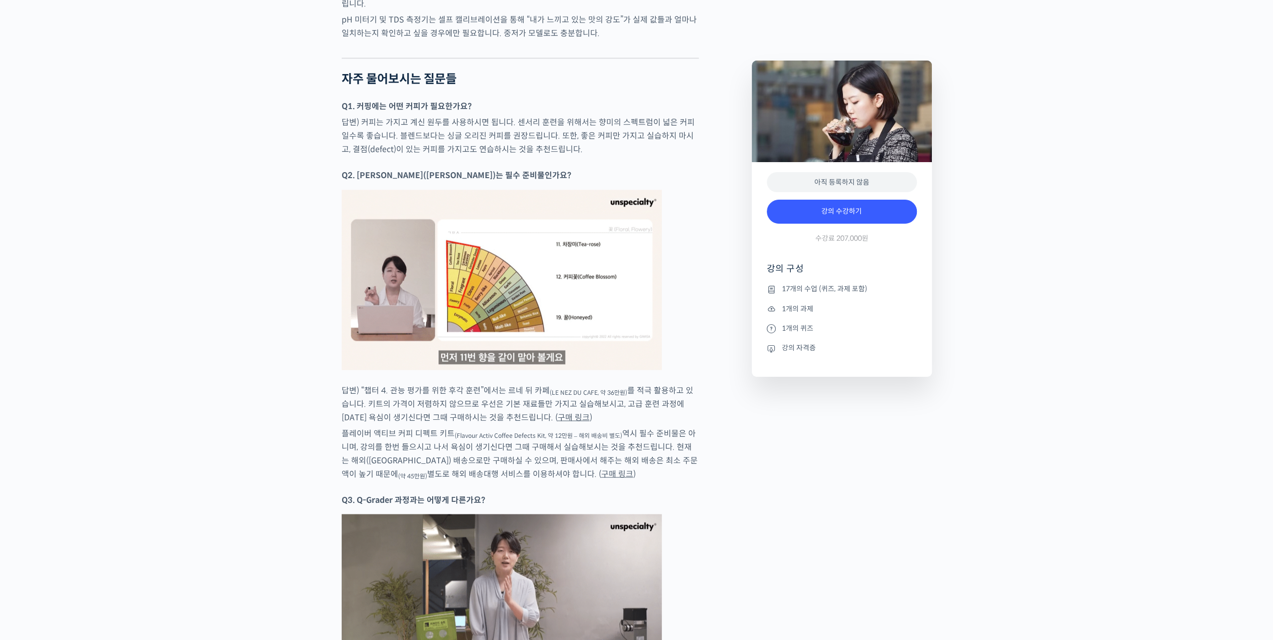
click at [558, 412] on link "구매 링크" at bounding box center [574, 417] width 32 height 11
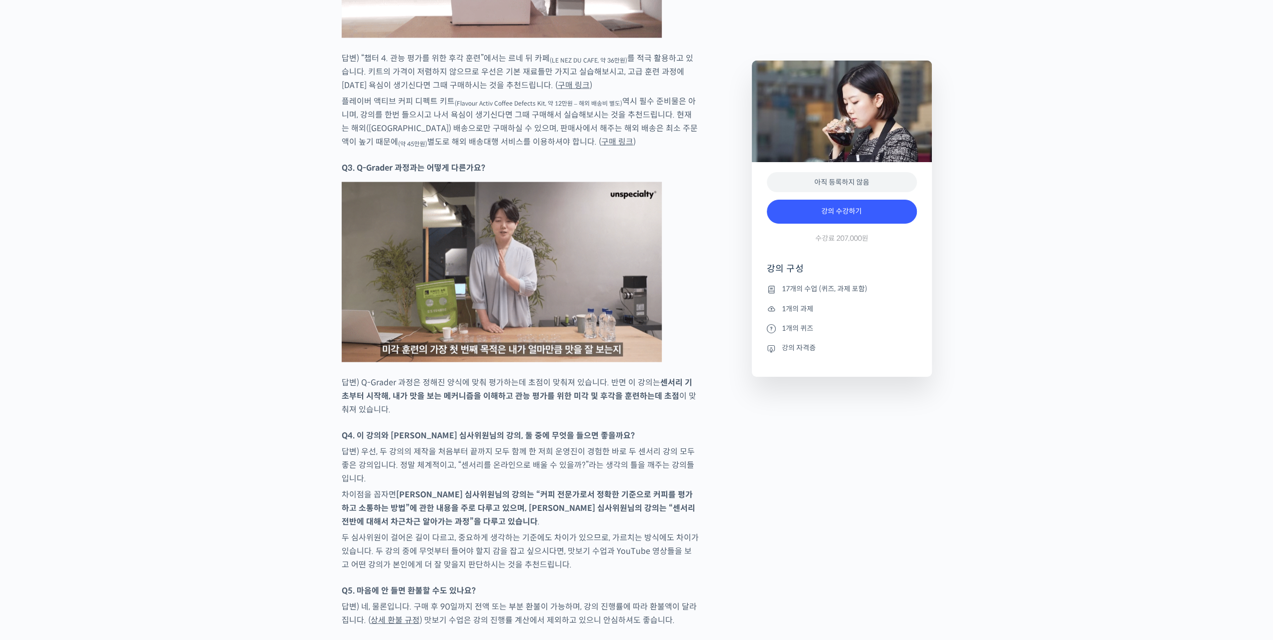
scroll to position [5804, 0]
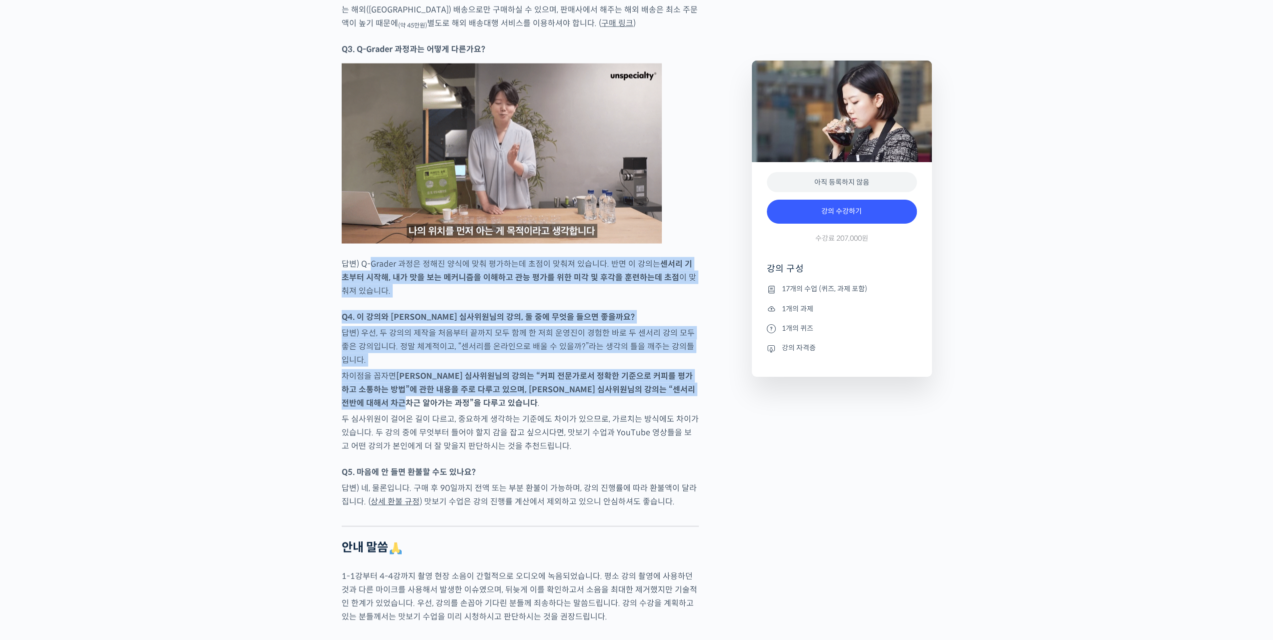
drag, startPoint x: 370, startPoint y: 246, endPoint x: 430, endPoint y: 393, distance: 159.1
click at [430, 393] on strong "[PERSON_NAME] 심사위원님의 강의는 “커피 전문가로서 정확한 기준으로 커피를 평가하고 소통하는 방법”에 관한 내용을 주로 다루고 있으…" at bounding box center [519, 390] width 354 height 38
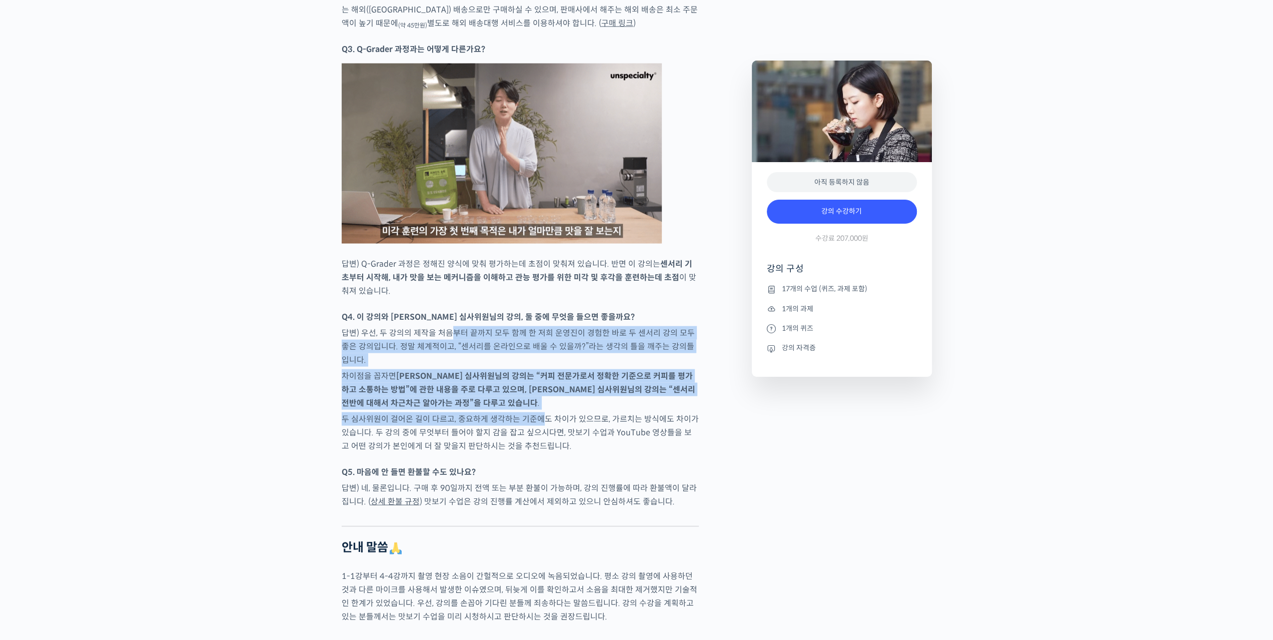
drag, startPoint x: 458, startPoint y: 322, endPoint x: 536, endPoint y: 408, distance: 116.5
click at [536, 412] on p "두 심사위원이 걸어온 길이 다르고, 중요하게 생각하는 기준에도 차이가 있으므로, 가르치는 방식에도 차이가 있습니다. 두 강의 중에 무엇부터 들…" at bounding box center [520, 432] width 357 height 41
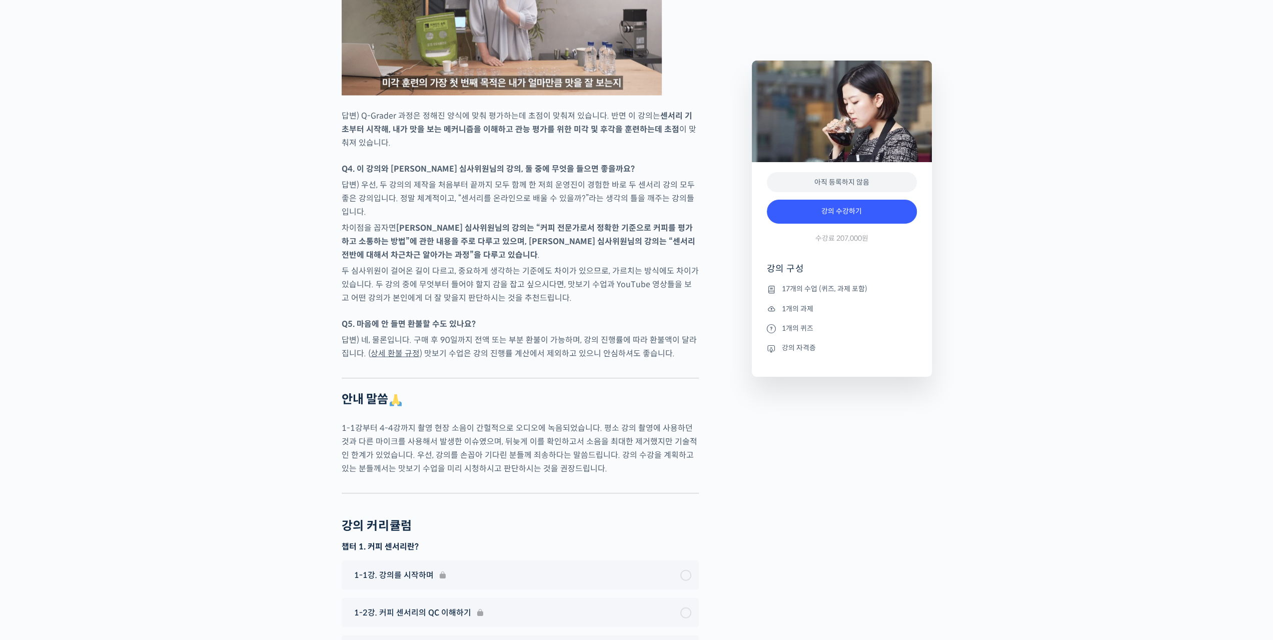
scroll to position [5954, 0]
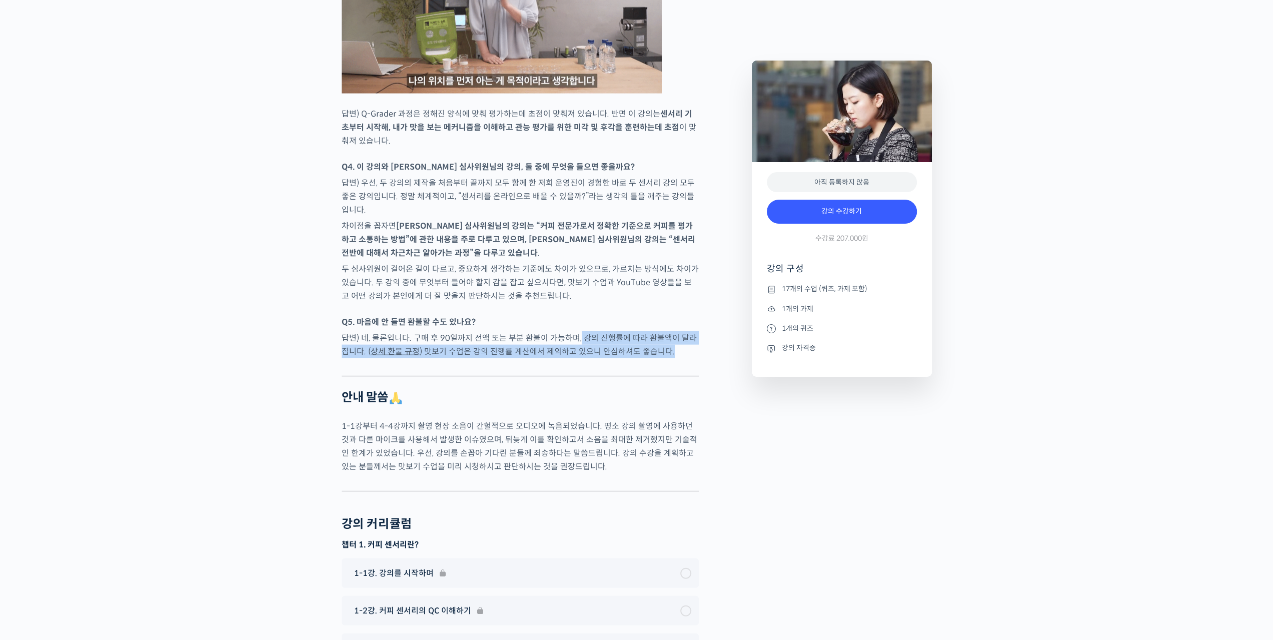
drag, startPoint x: 575, startPoint y: 329, endPoint x: 646, endPoint y: 353, distance: 74.5
click at [646, 361] on div at bounding box center [520, 368] width 357 height 15
drag, startPoint x: 434, startPoint y: 327, endPoint x: 557, endPoint y: 343, distance: 124.7
click at [557, 343] on p "답변) 네, 물론입니다. 구매 후 90일까지 전액 또는 부분 환불이 가능하며, 강의 진행률에 따라 환불액이 달라집니다. ( 상세 환불 규정 )…" at bounding box center [520, 344] width 357 height 27
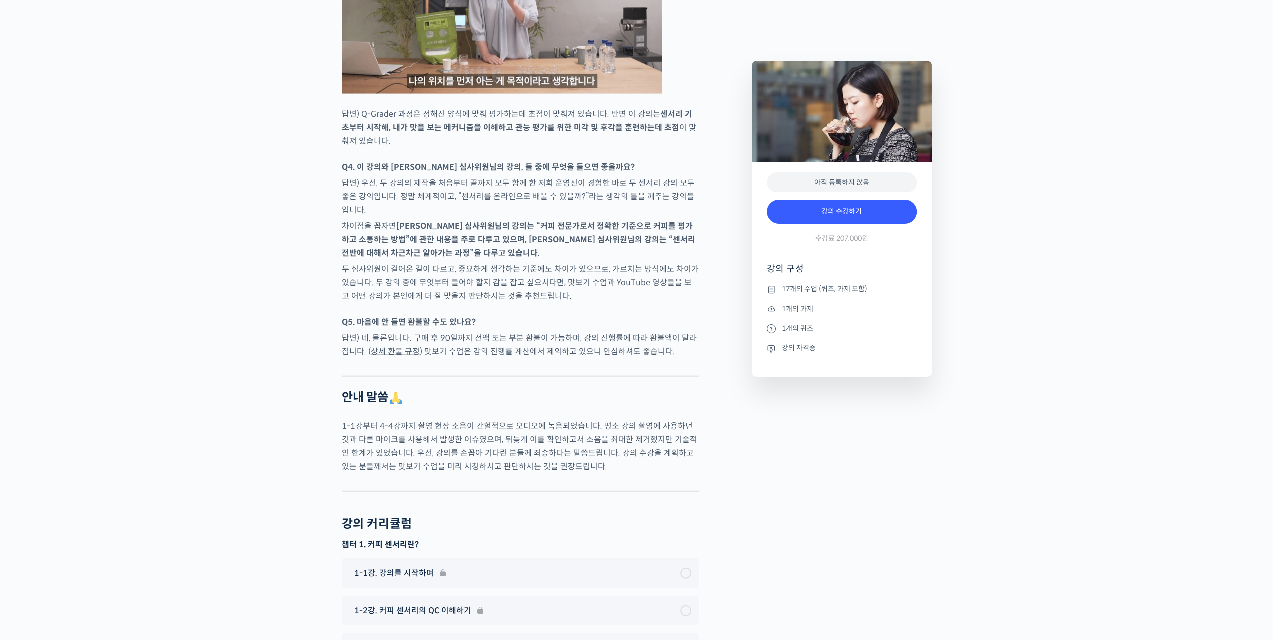
click at [560, 343] on p "답변) 네, 물론입니다. 구매 후 90일까지 전액 또는 부분 환불이 가능하며, 강의 진행률에 따라 환불액이 달라집니다. ( 상세 환불 규정 )…" at bounding box center [520, 344] width 357 height 27
drag, startPoint x: 459, startPoint y: 341, endPoint x: 658, endPoint y: 337, distance: 199.2
click at [658, 337] on p "답변) 네, 물론입니다. 구매 후 90일까지 전액 또는 부분 환불이 가능하며, 강의 진행률에 따라 환불액이 달라집니다. ( 상세 환불 규정 )…" at bounding box center [520, 344] width 357 height 27
click at [658, 340] on p "답변) 네, 물론입니다. 구매 후 90일까지 전액 또는 부분 환불이 가능하며, 강의 진행률에 따라 환불액이 달라집니다. ( 상세 환불 규정 )…" at bounding box center [520, 344] width 357 height 27
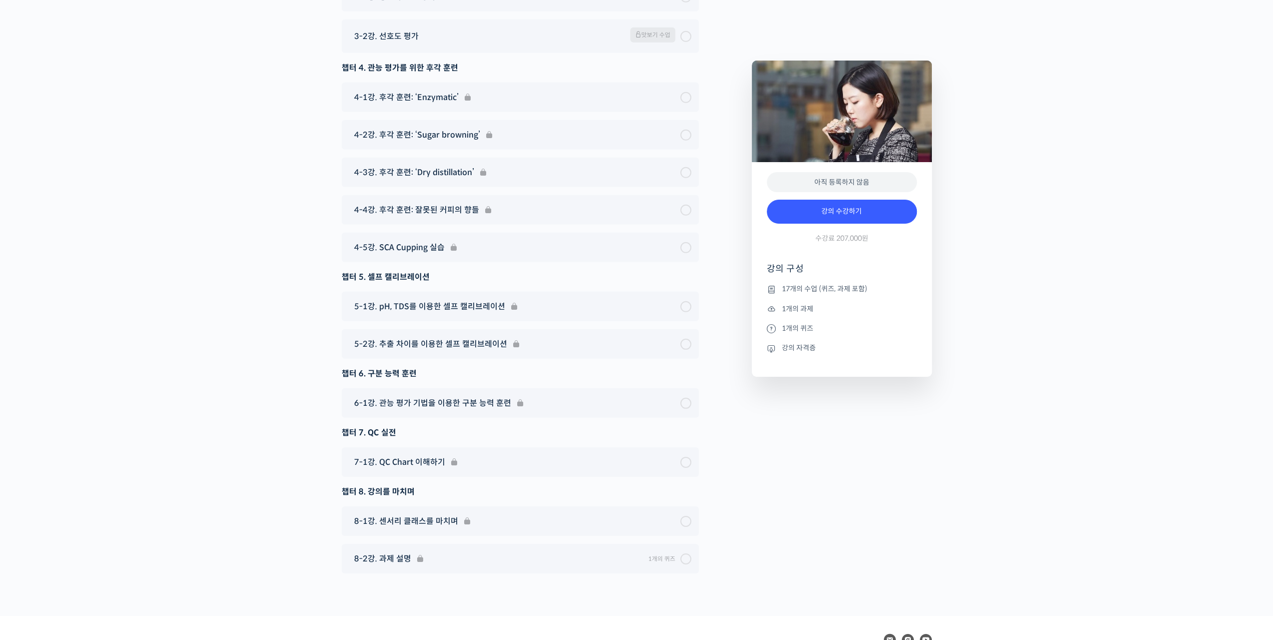
scroll to position [6791, 0]
